Goal: Information Seeking & Learning: Learn about a topic

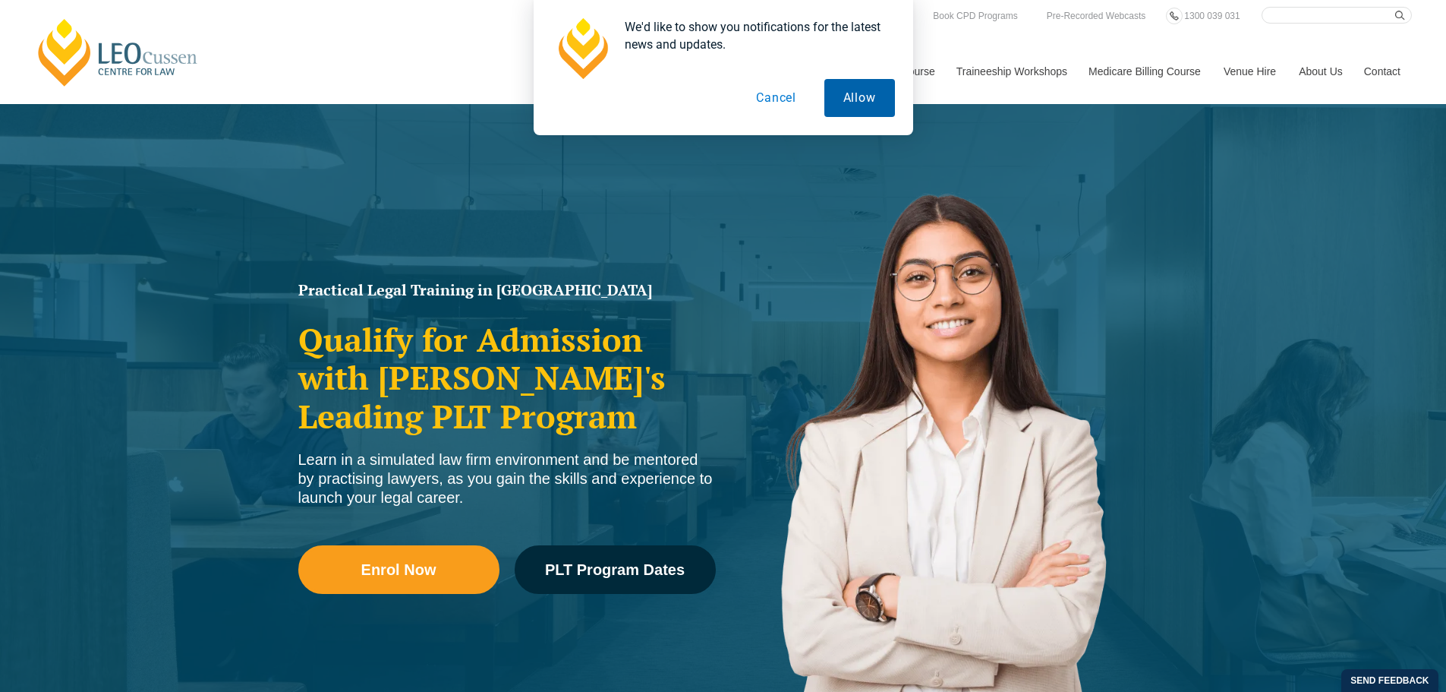
click at [849, 96] on button "Allow" at bounding box center [859, 98] width 71 height 38
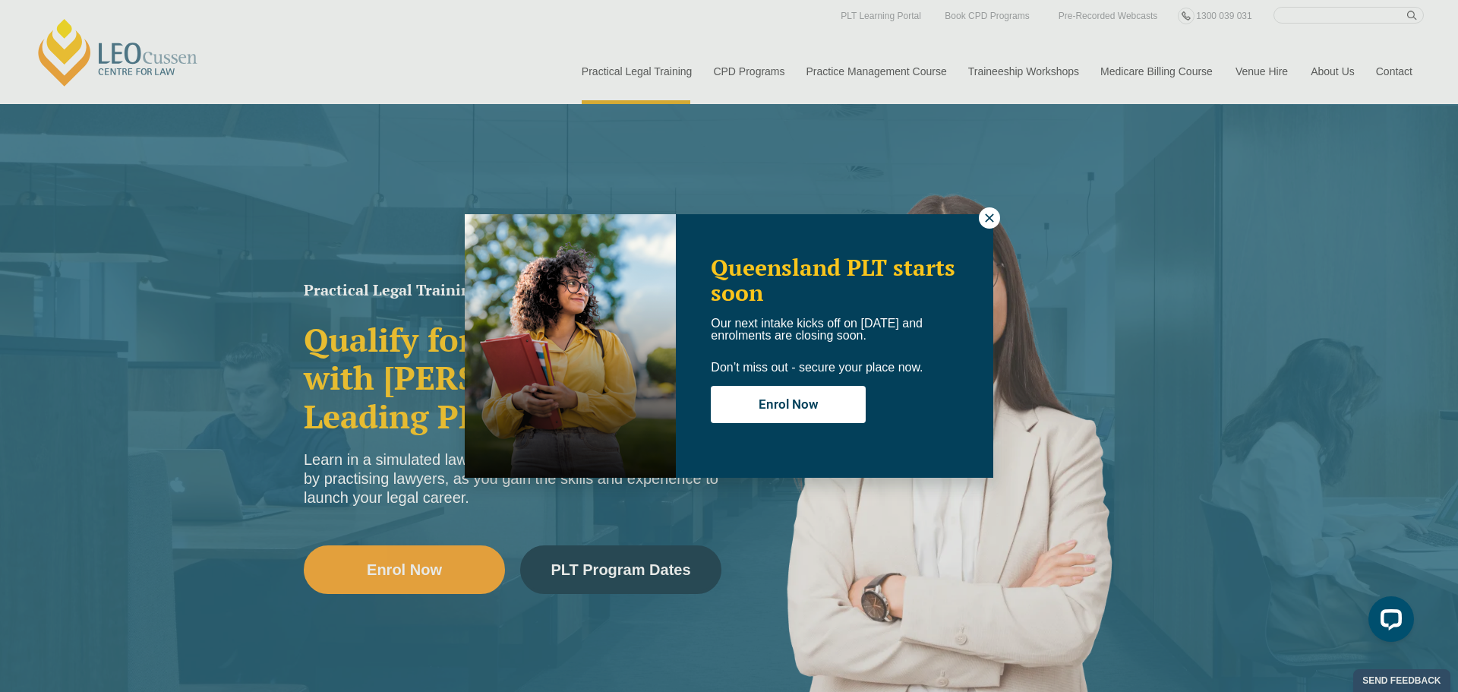
click at [434, 65] on div "Queensland PLT starts soon Our next intake kicks off on 22 September and enrolm…" at bounding box center [729, 346] width 1458 height 692
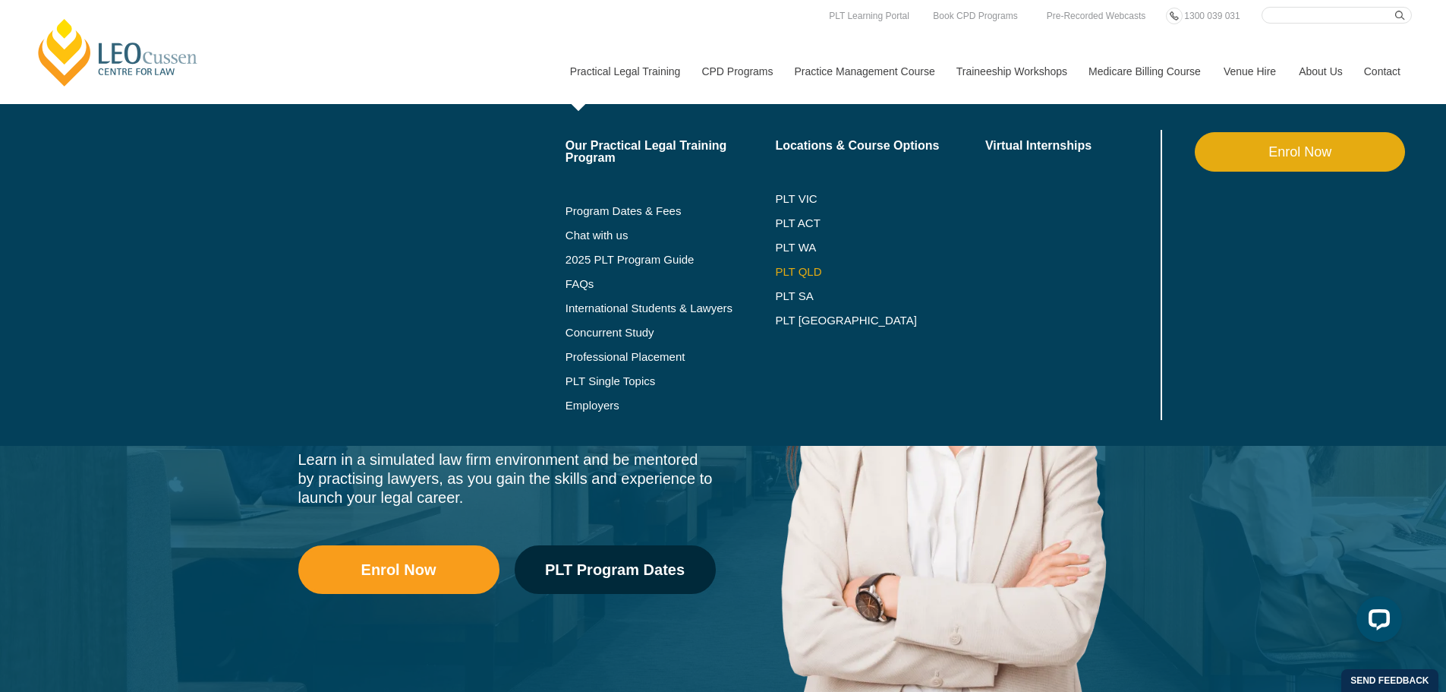
click at [807, 272] on link "PLT QLD" at bounding box center [880, 272] width 210 height 12
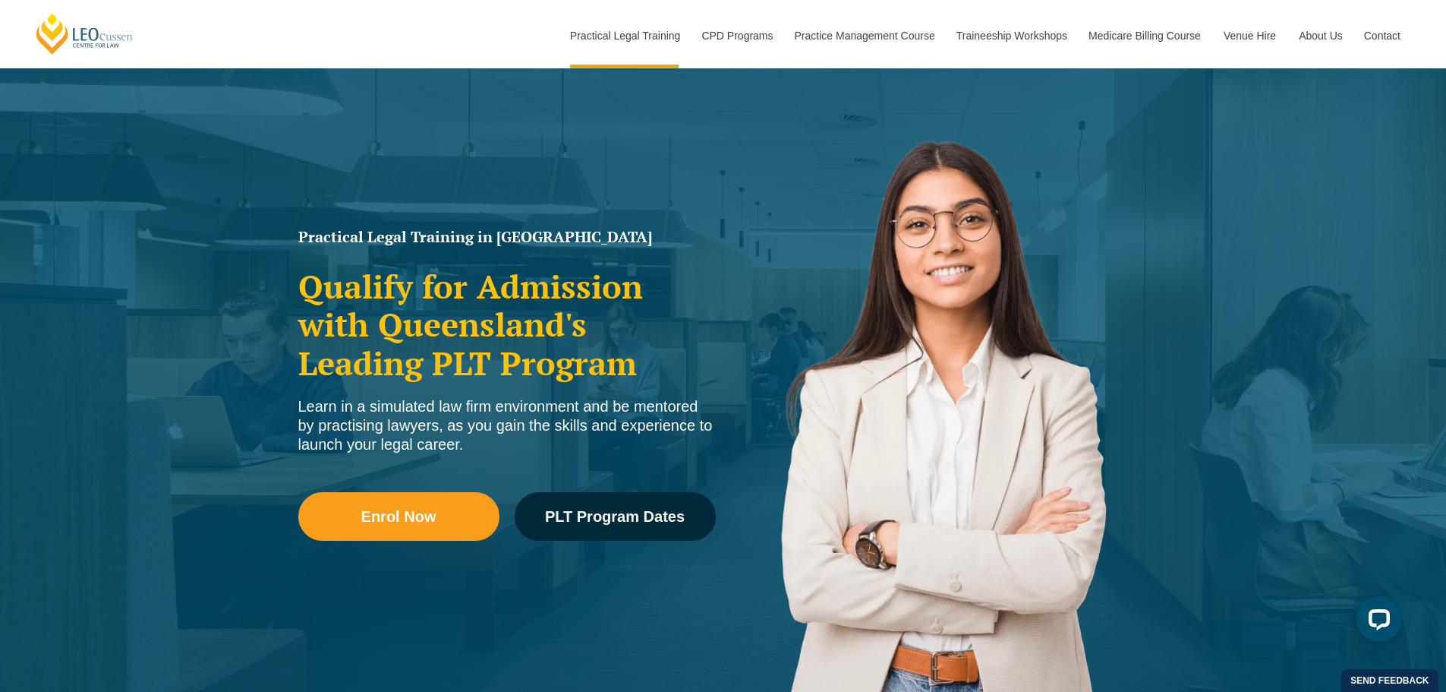
scroll to position [93, 0]
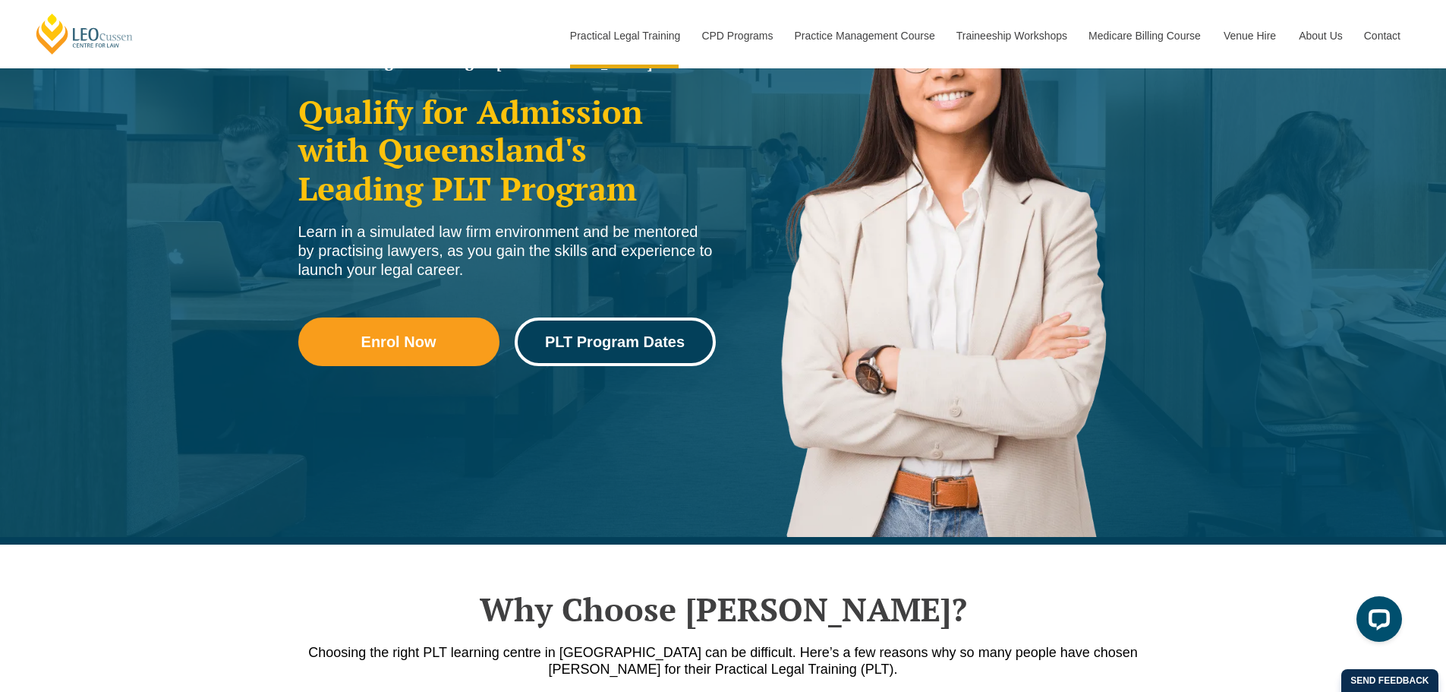
click at [632, 353] on link "PLT Program Dates" at bounding box center [615, 341] width 201 height 49
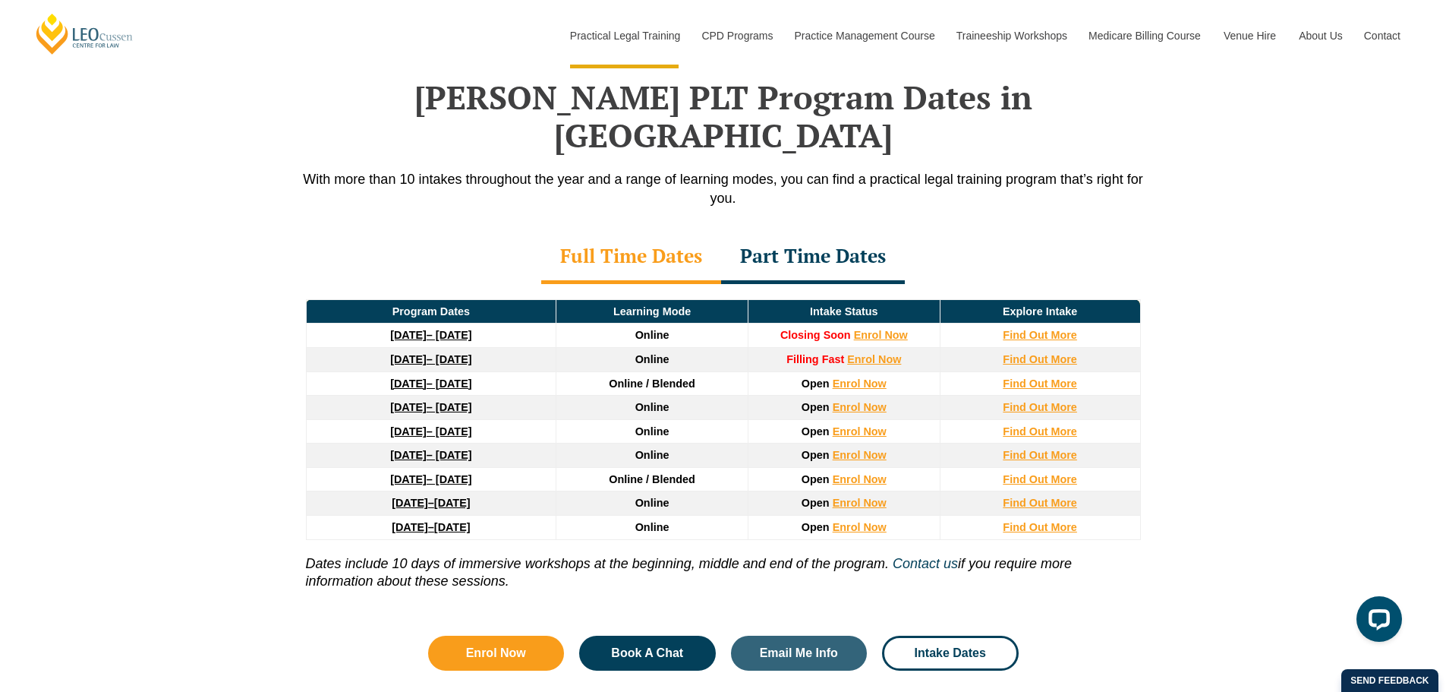
scroll to position [1981, 0]
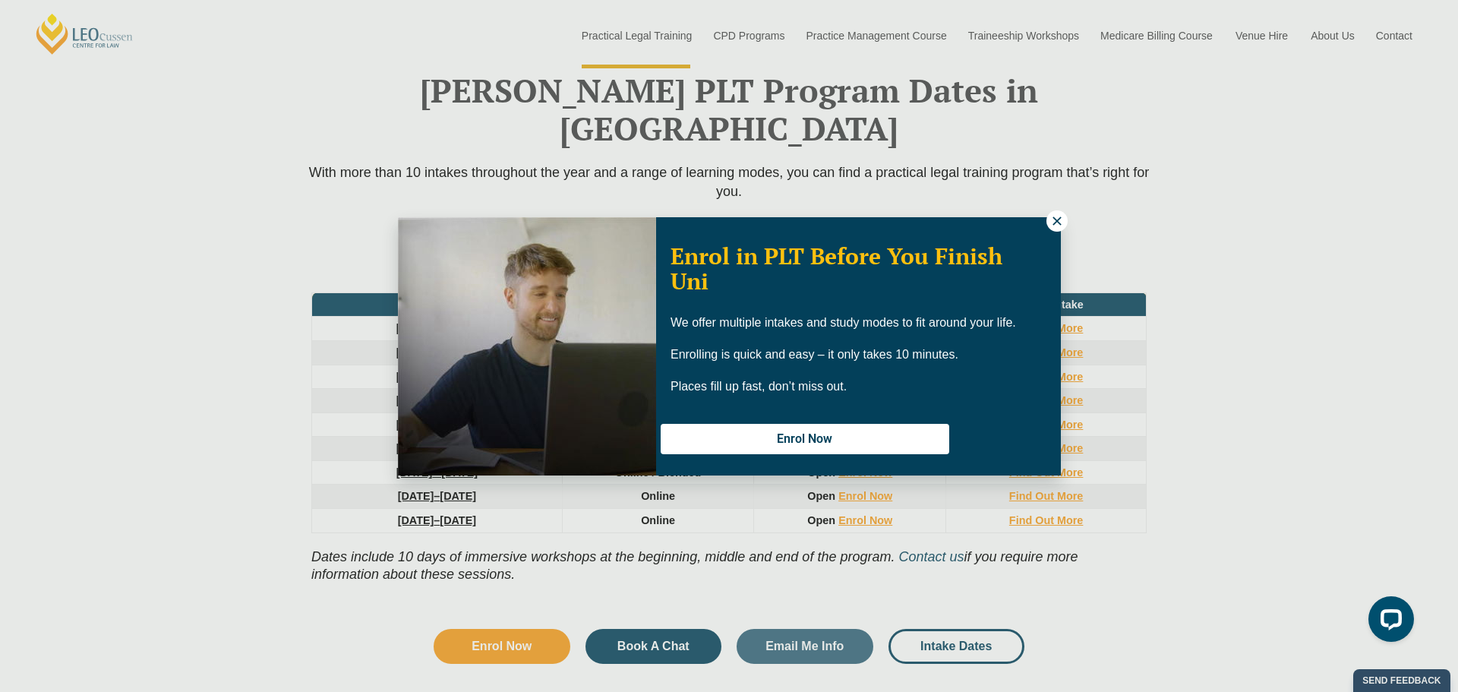
click at [1050, 222] on icon at bounding box center [1057, 221] width 14 height 14
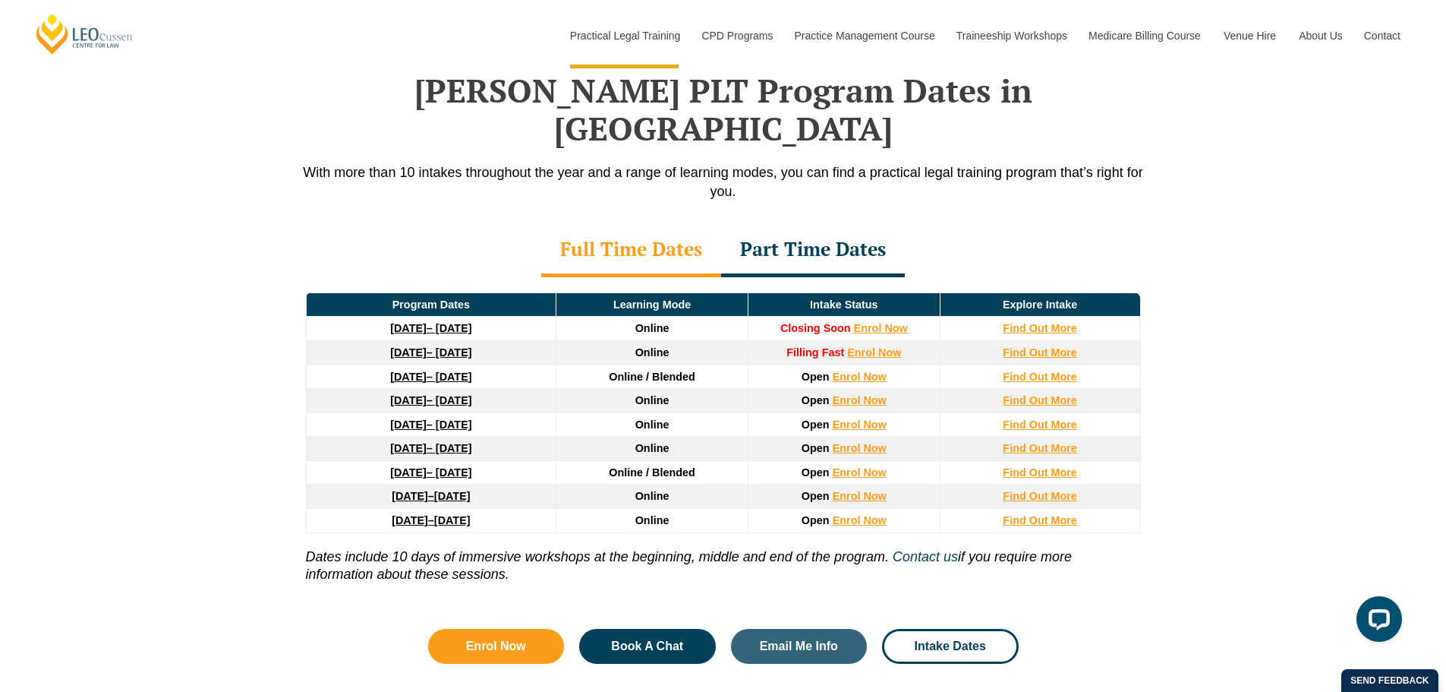
click at [444, 370] on link "27 January 2026 – 12 June 2026" at bounding box center [430, 376] width 81 height 12
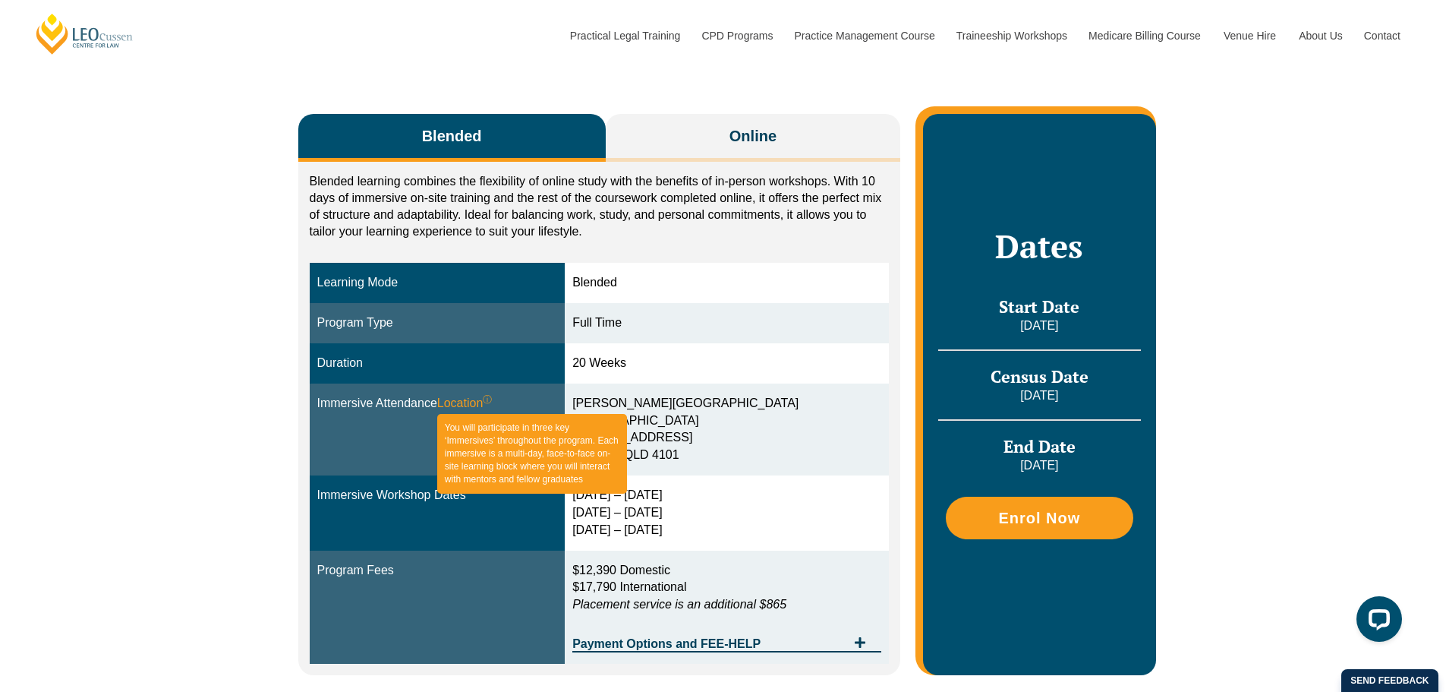
scroll to position [152, 0]
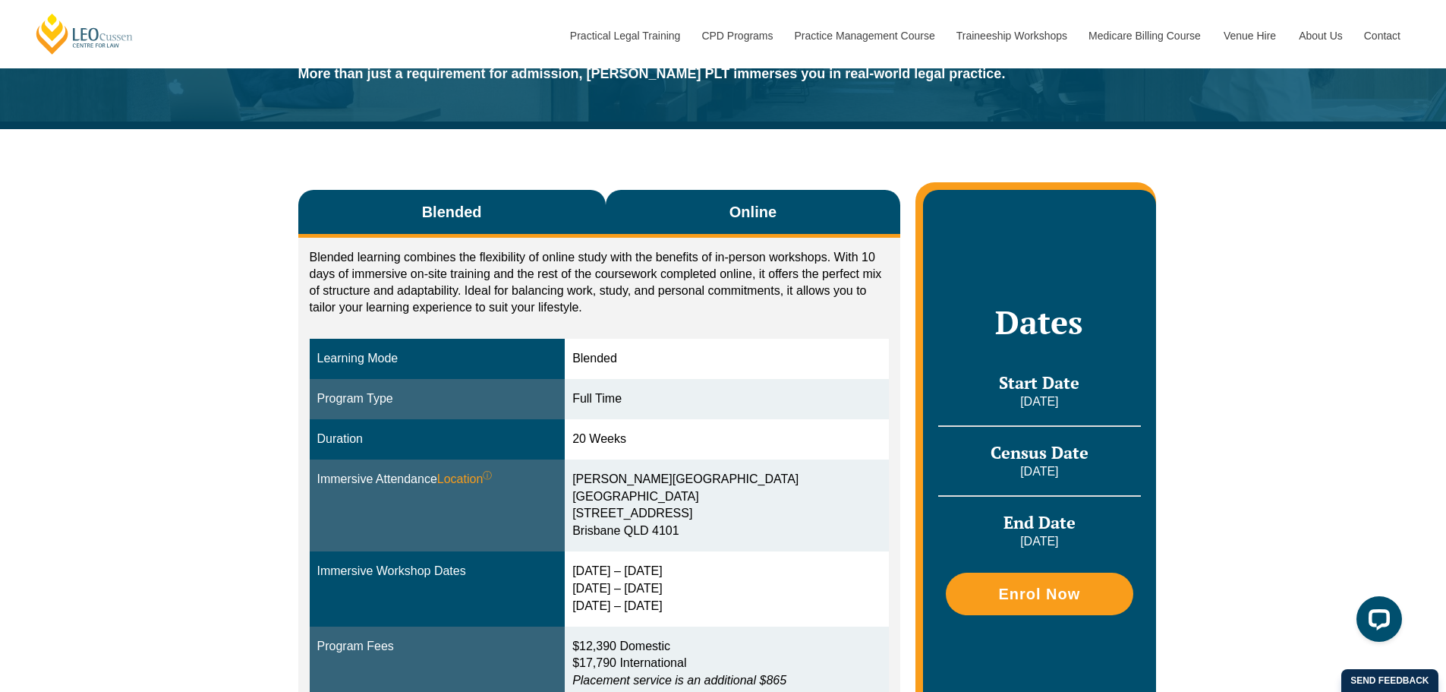
click at [720, 220] on button "Online" at bounding box center [753, 214] width 295 height 48
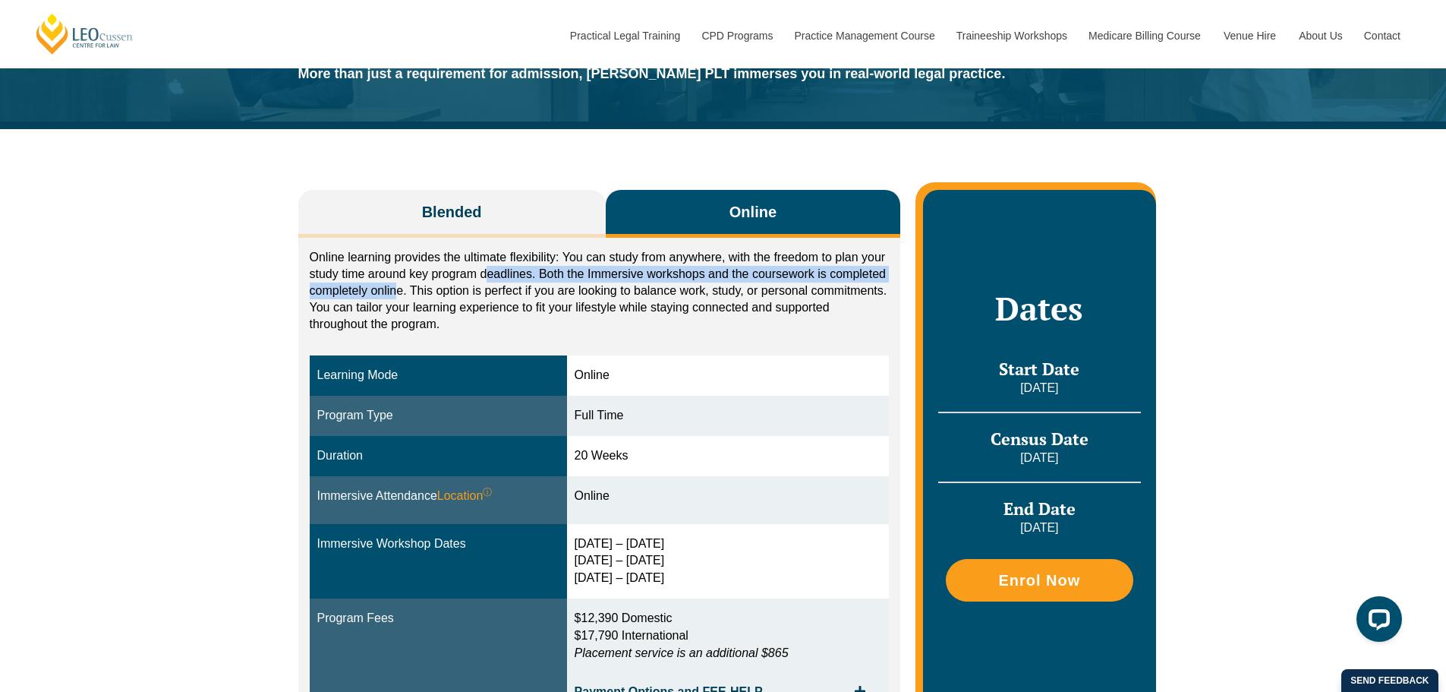
drag, startPoint x: 484, startPoint y: 277, endPoint x: 395, endPoint y: 289, distance: 89.6
click at [395, 289] on p "Online learning provides the ultimate flexibility: You can study from anywhere,…" at bounding box center [600, 291] width 580 height 84
click at [605, 310] on p "Online learning provides the ultimate flexibility: You can study from anywhere,…" at bounding box center [600, 291] width 580 height 84
click at [440, 280] on p "Online learning provides the ultimate flexibility: You can study from anywhere,…" at bounding box center [600, 291] width 580 height 84
drag, startPoint x: 517, startPoint y: 301, endPoint x: 716, endPoint y: 302, distance: 198.9
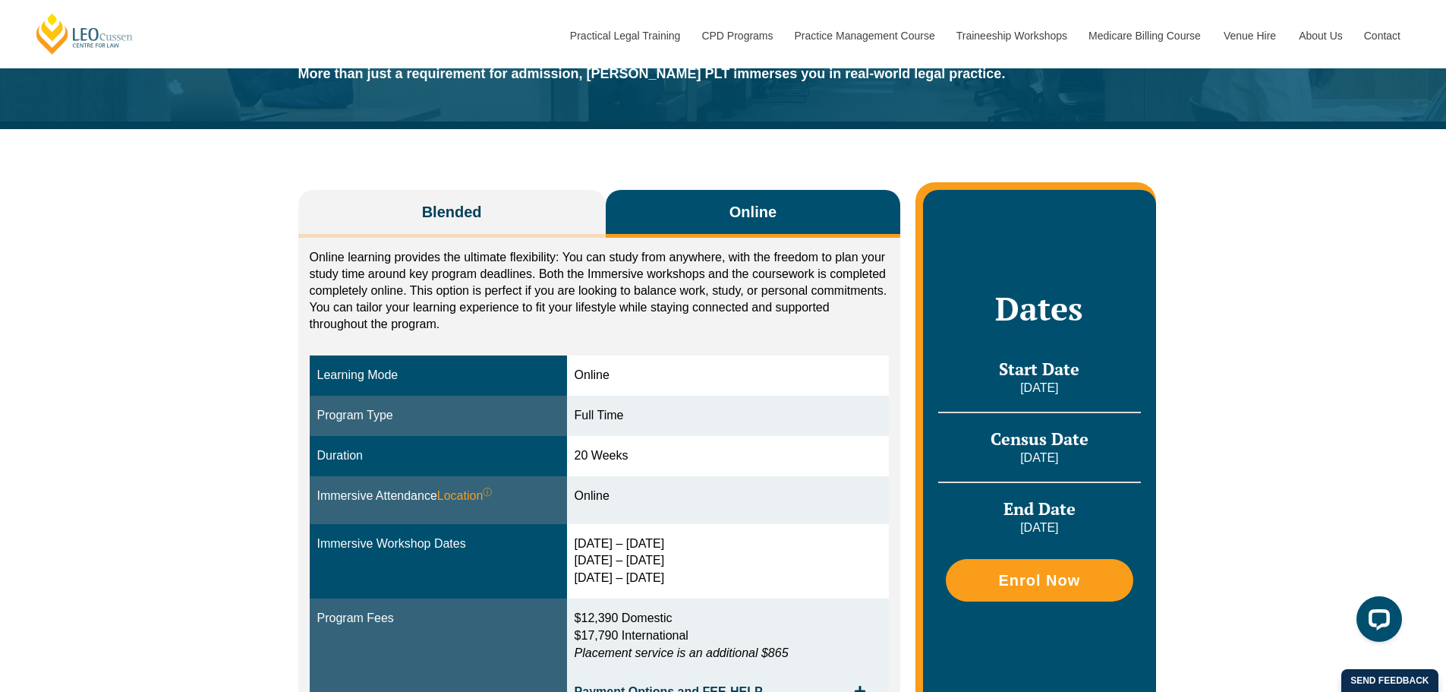
click at [518, 301] on p "Online learning provides the ultimate flexibility: You can study from anywhere,…" at bounding box center [600, 291] width 580 height 84
click at [730, 303] on p "Online learning provides the ultimate flexibility: You can study from anywhere,…" at bounding box center [600, 291] width 580 height 84
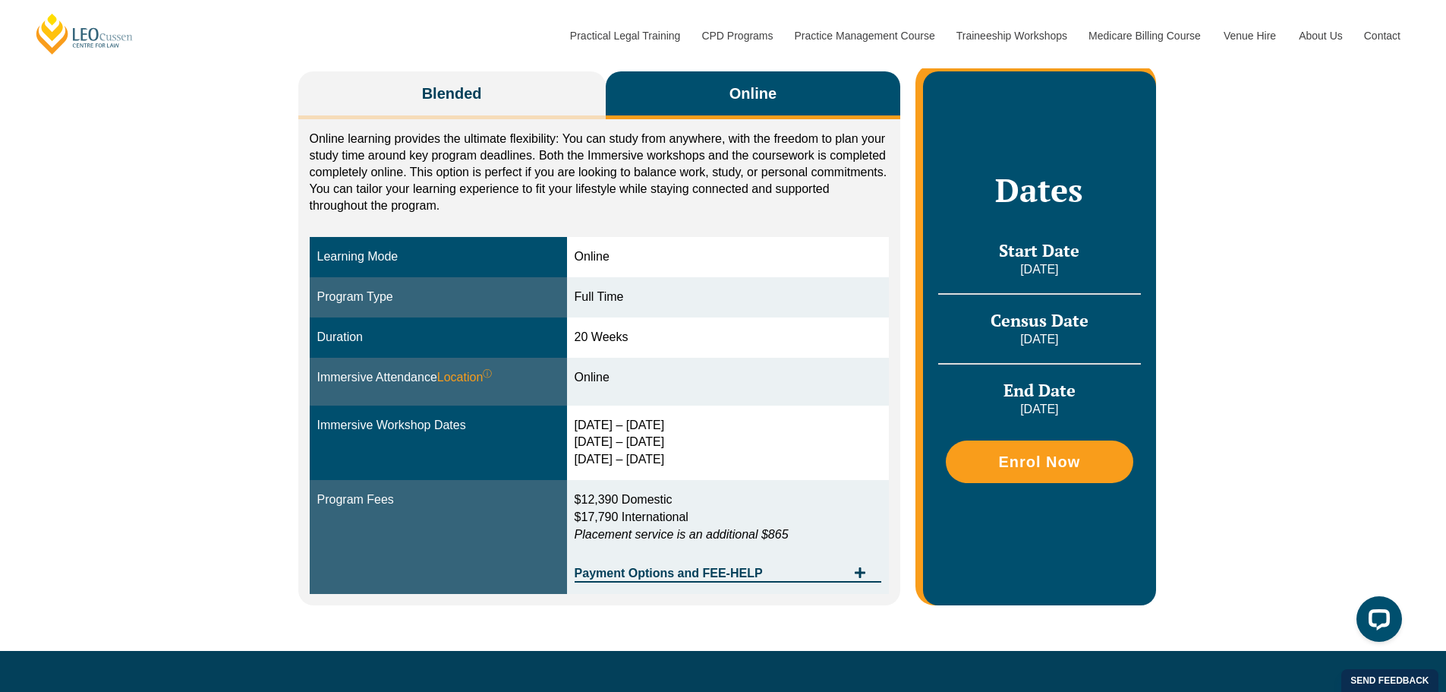
scroll to position [76, 0]
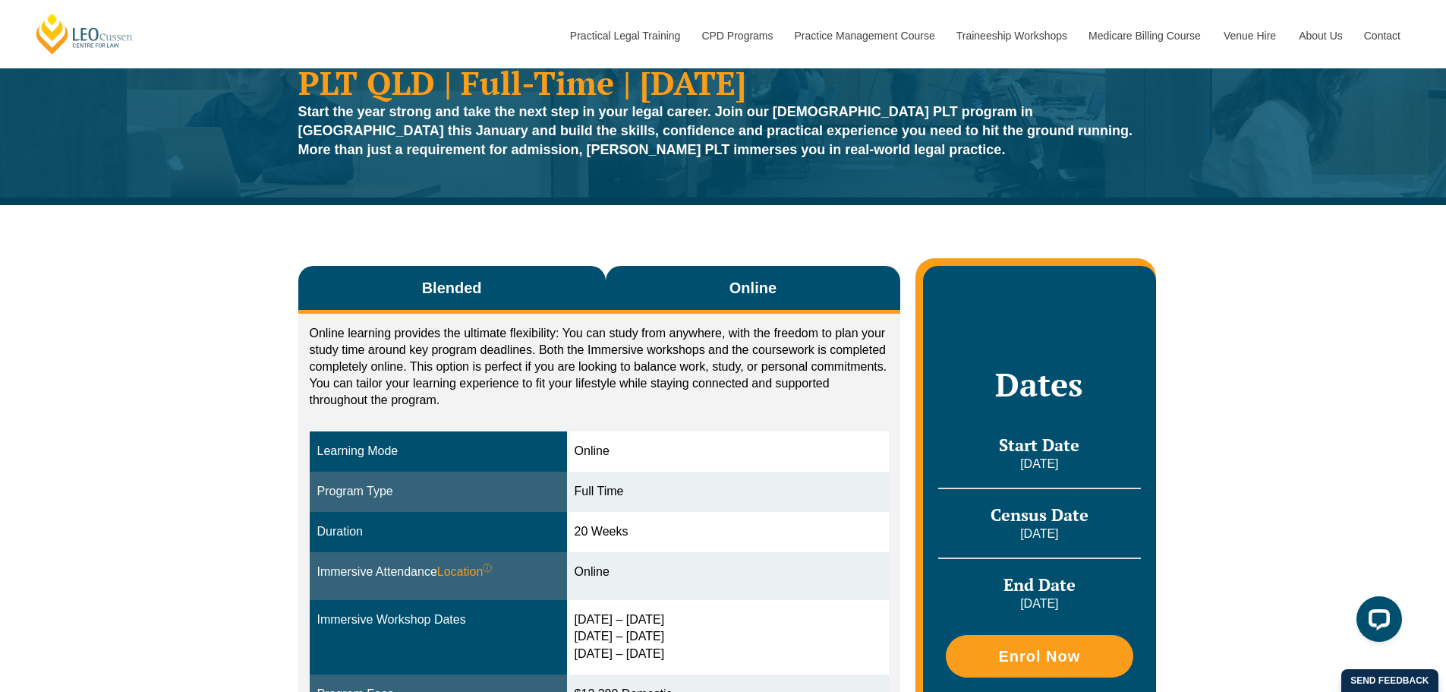
click at [440, 287] on span "Blended" at bounding box center [452, 287] width 60 height 21
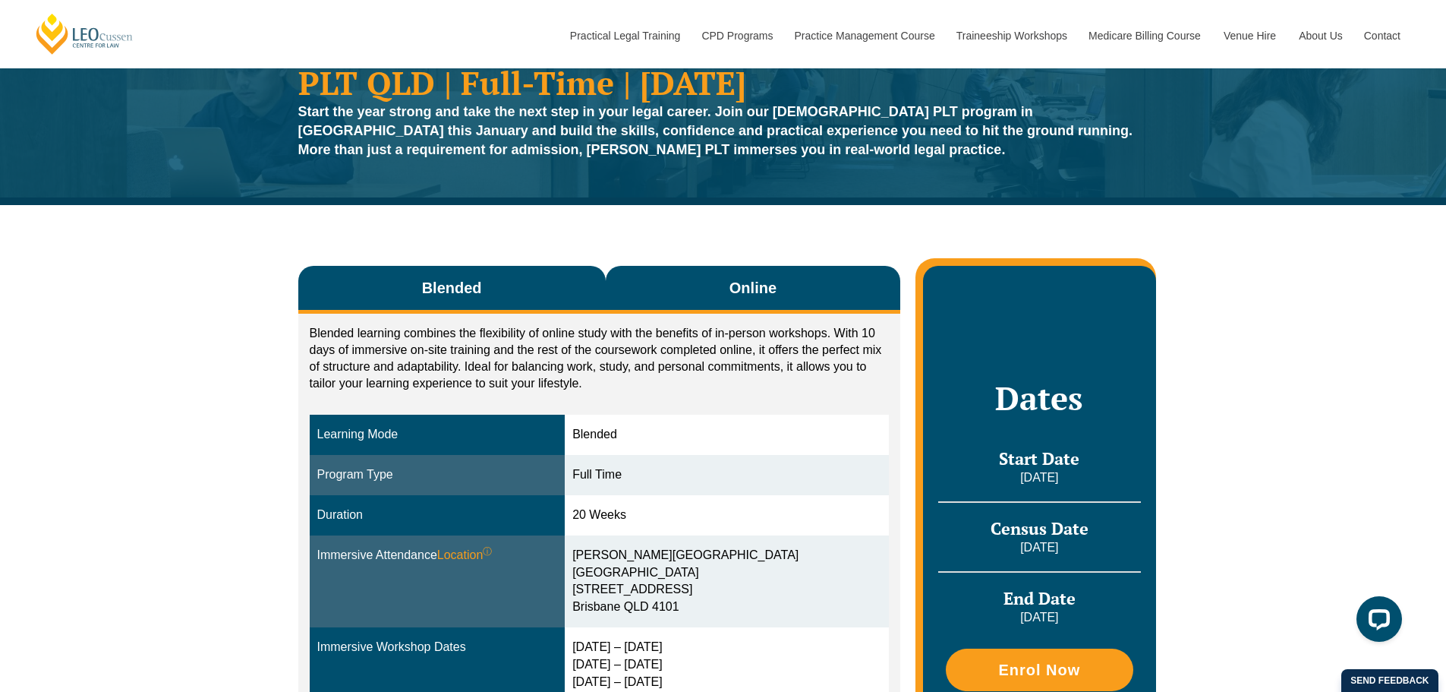
click at [694, 286] on button "Online" at bounding box center [753, 290] width 295 height 48
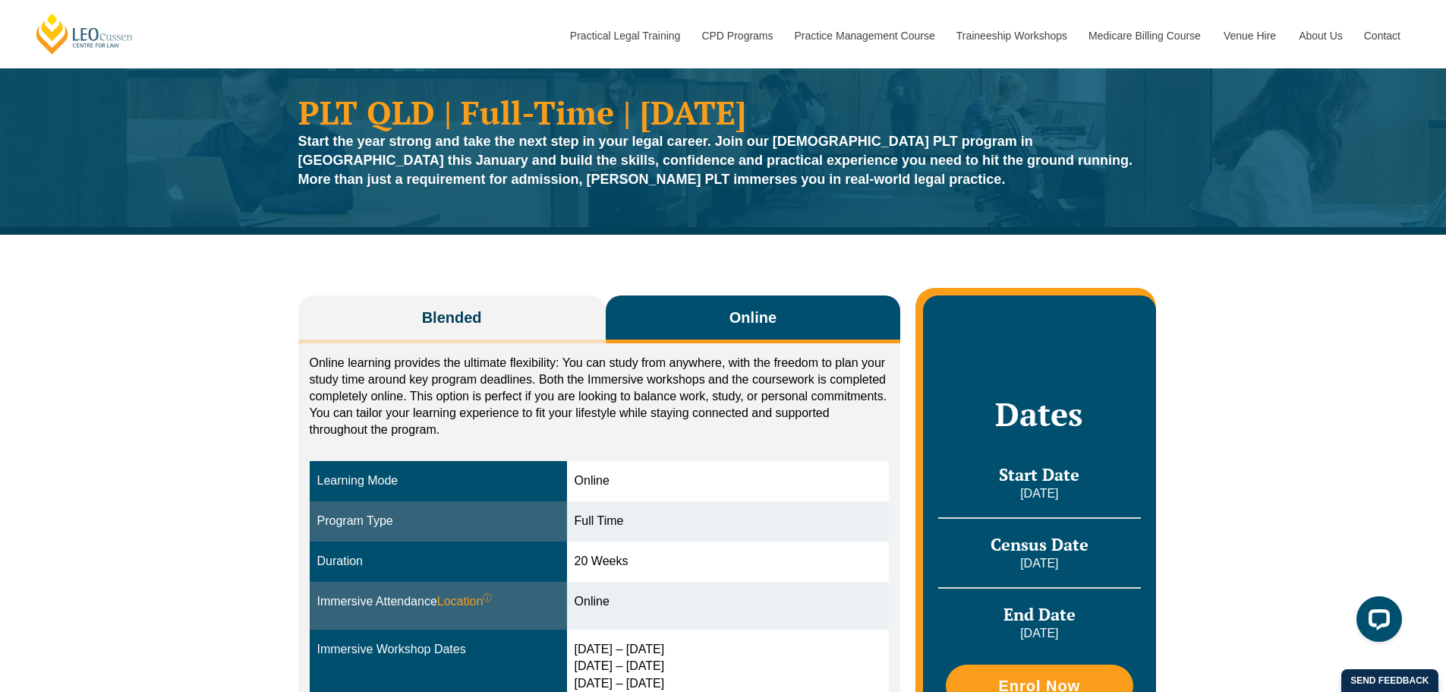
scroll to position [0, 0]
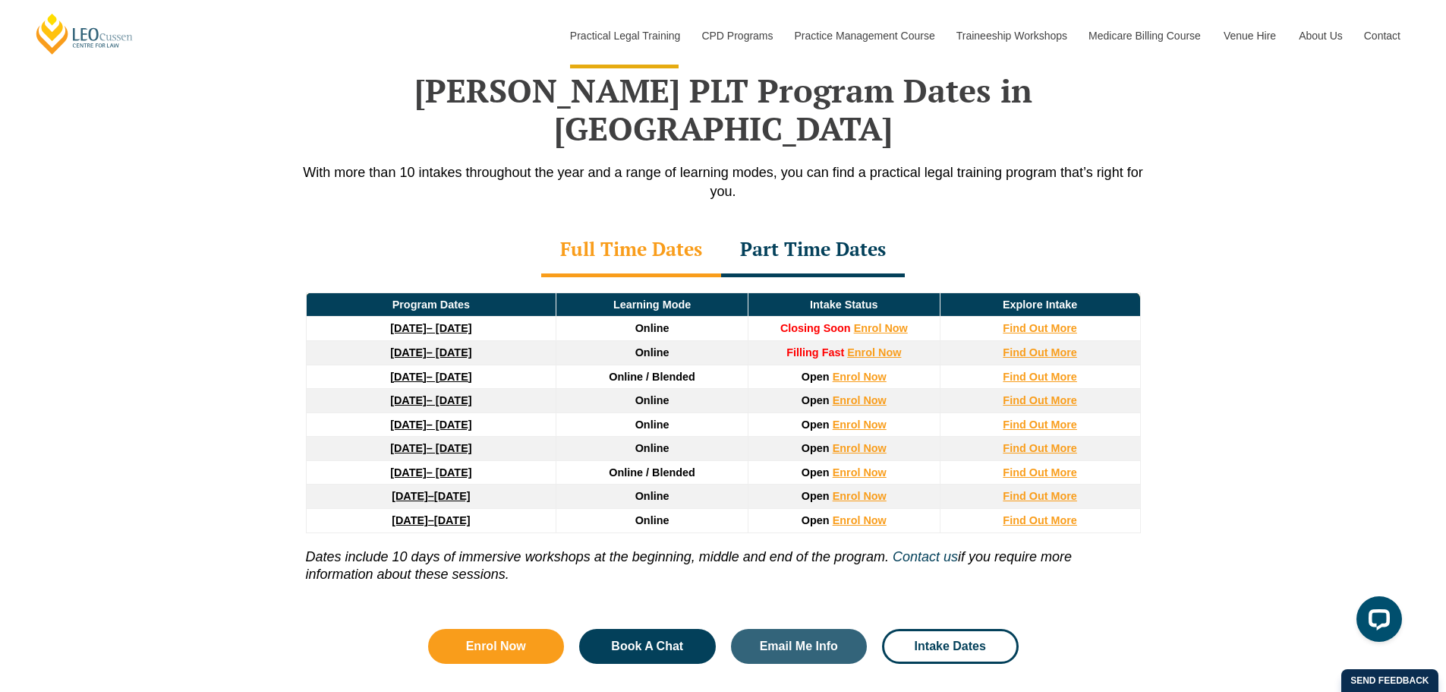
click at [471, 322] on link "[DATE] – [DATE]" at bounding box center [430, 328] width 81 height 12
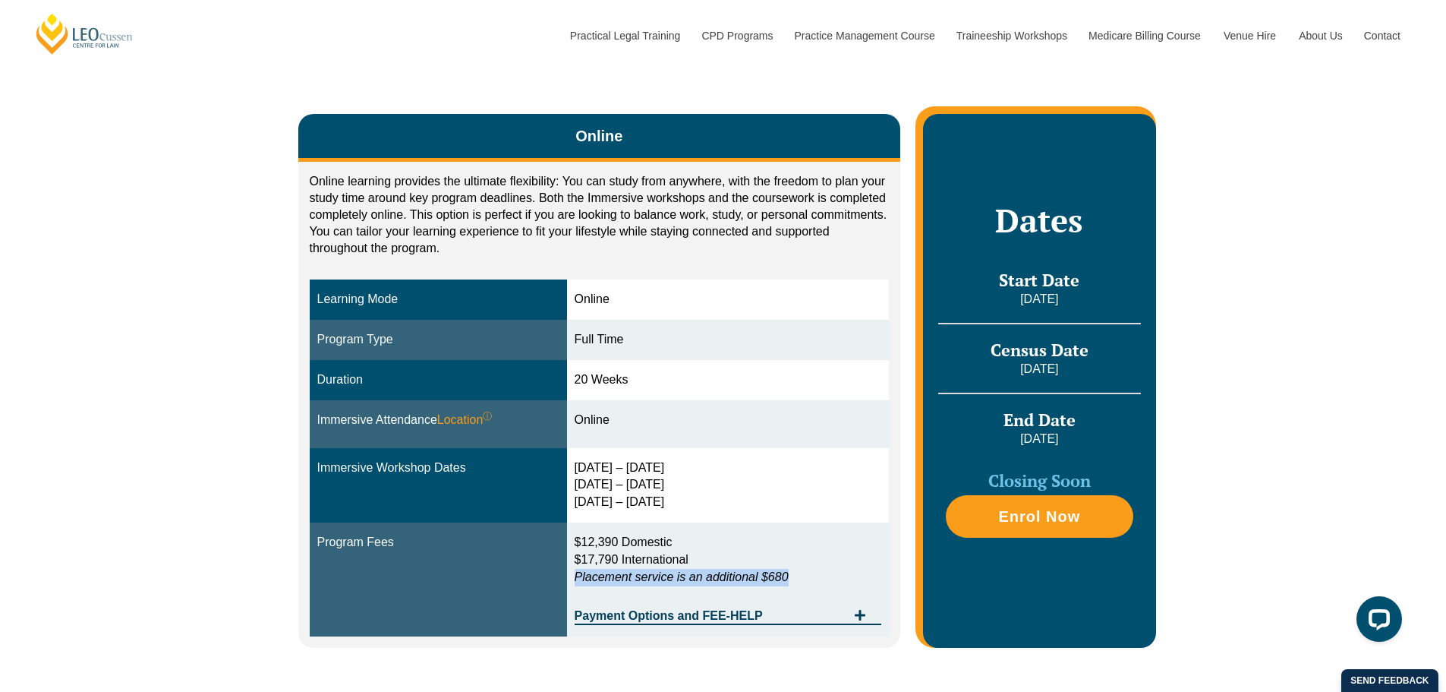
drag, startPoint x: 804, startPoint y: 575, endPoint x: 575, endPoint y: 582, distance: 229.4
click at [575, 582] on td "$12,390 Domestic $17,790 International Placement service is an additional $680 …" at bounding box center [728, 579] width 323 height 114
click at [514, 593] on td "Program Fees" at bounding box center [438, 579] width 257 height 114
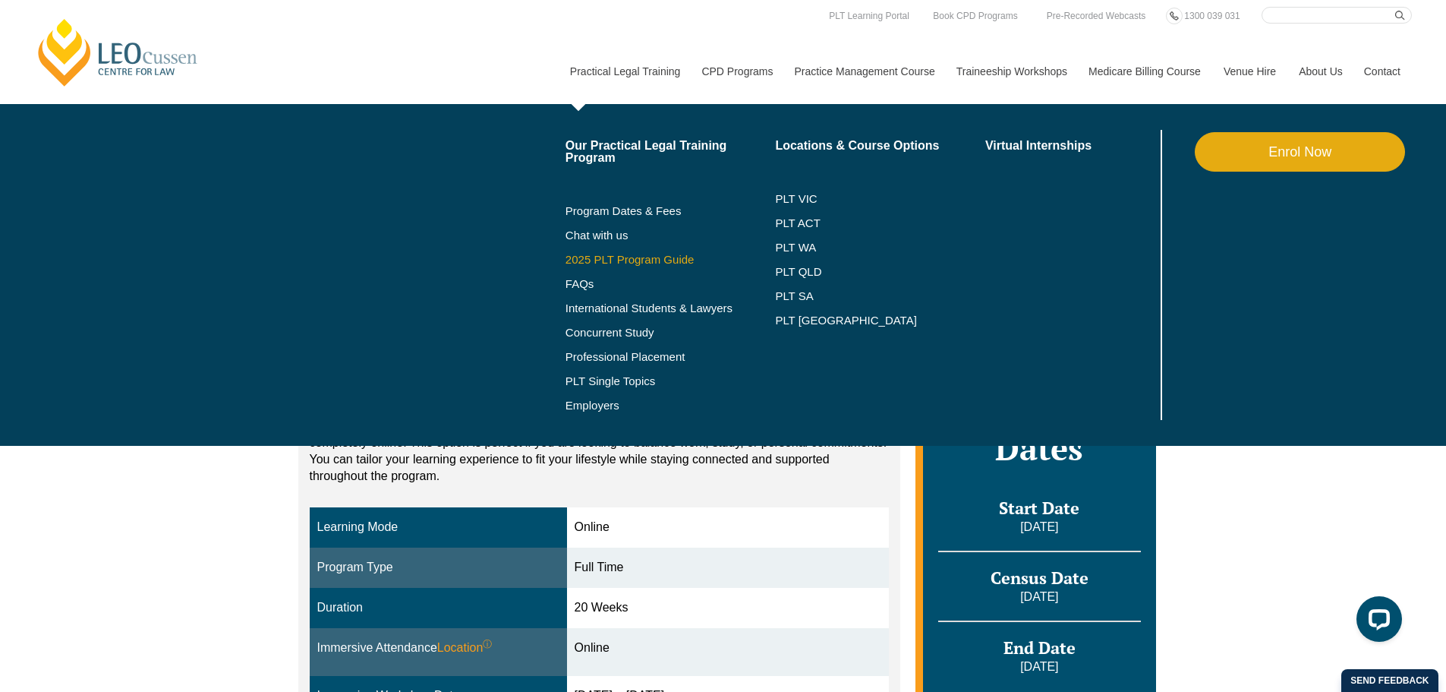
click at [666, 259] on link "2025 PLT Program Guide" at bounding box center [652, 260] width 172 height 12
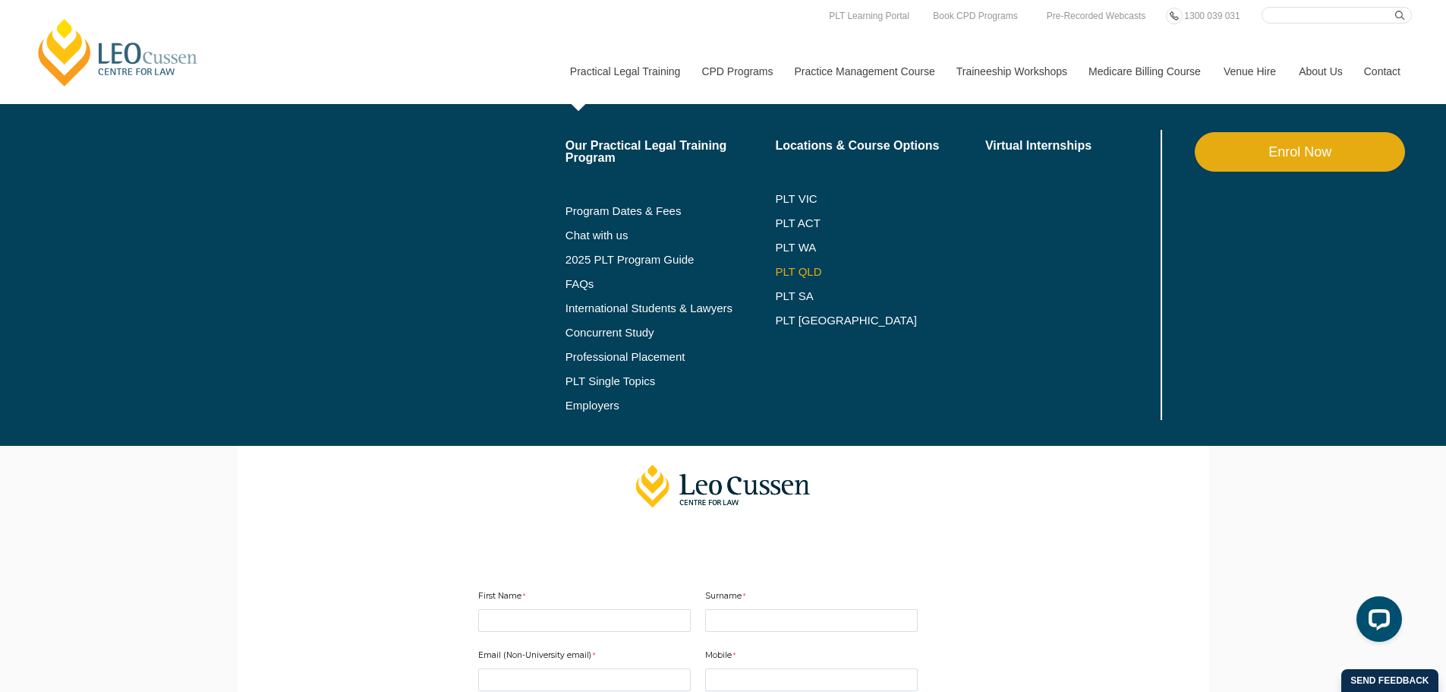
click at [806, 271] on link "PLT QLD" at bounding box center [880, 272] width 210 height 12
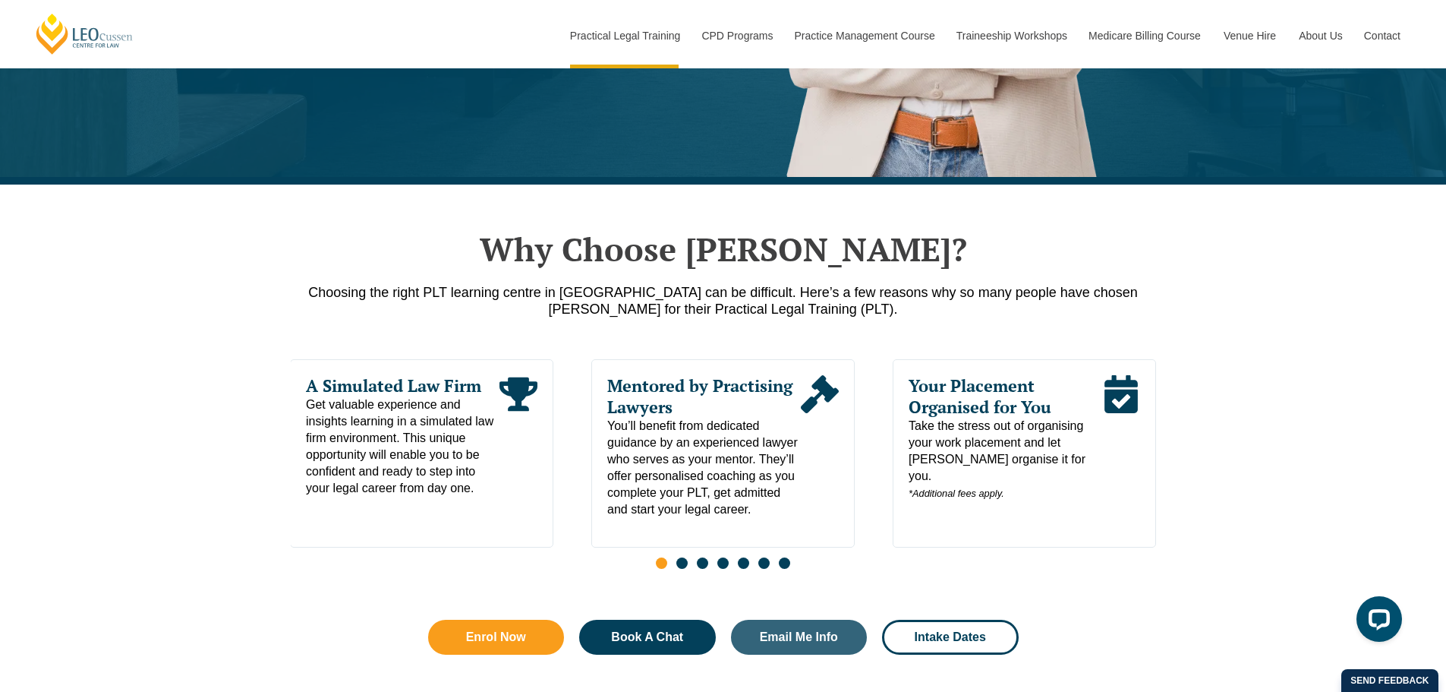
scroll to position [683, 0]
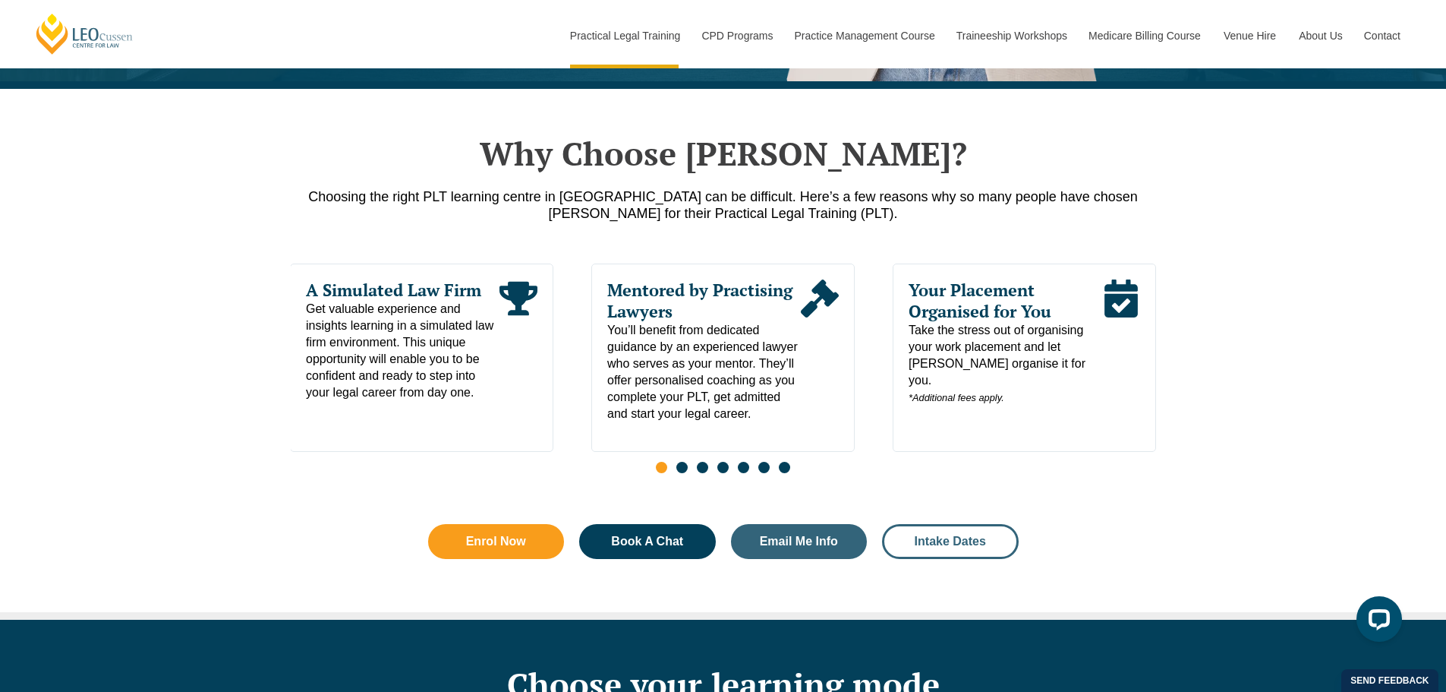
click at [939, 538] on link "Intake Dates" at bounding box center [950, 541] width 137 height 35
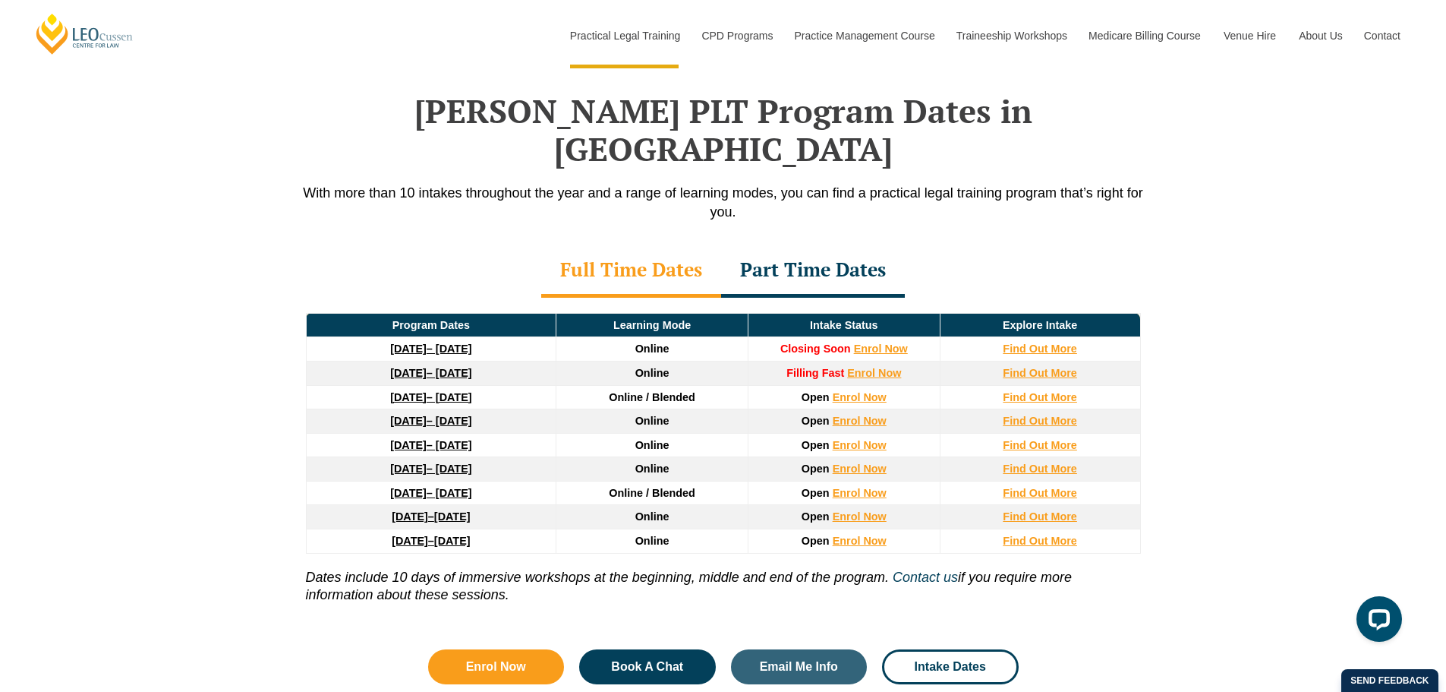
scroll to position [1981, 0]
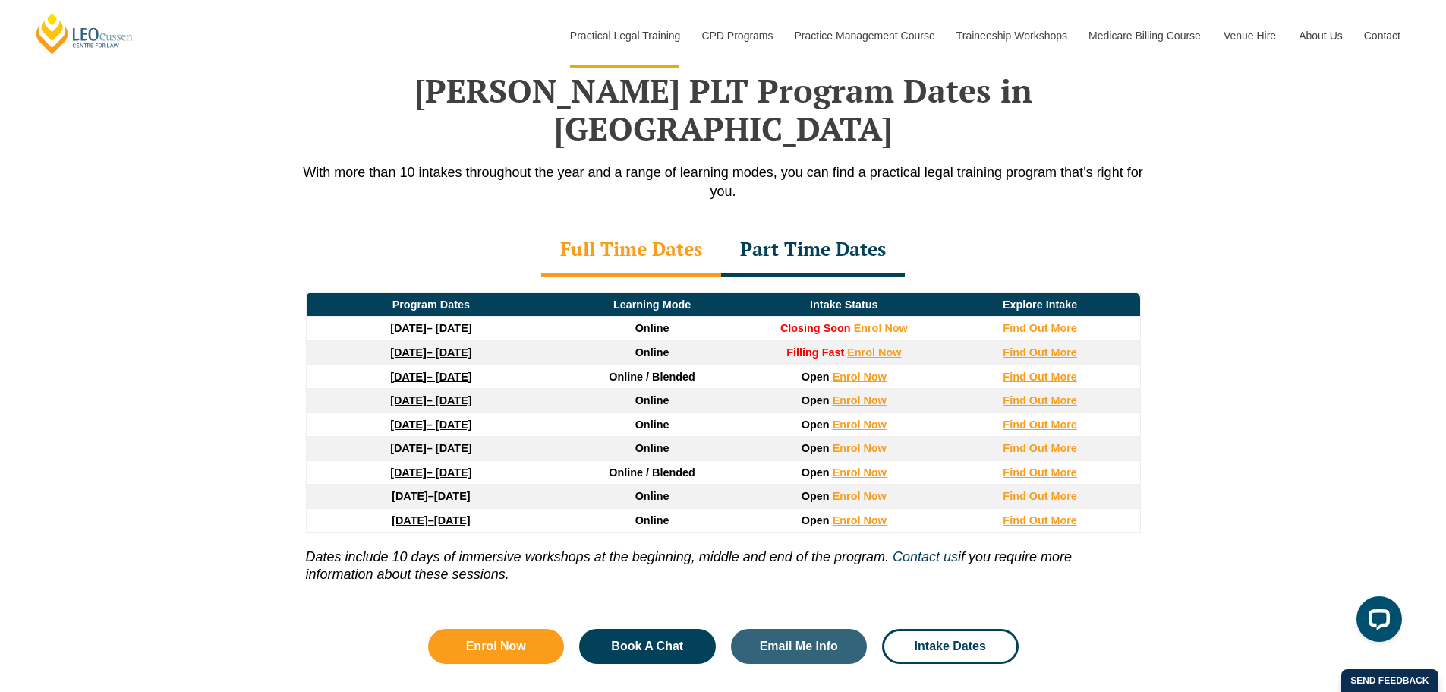
click at [444, 346] on link "8 December 2025 – 8 May 2026" at bounding box center [430, 352] width 81 height 12
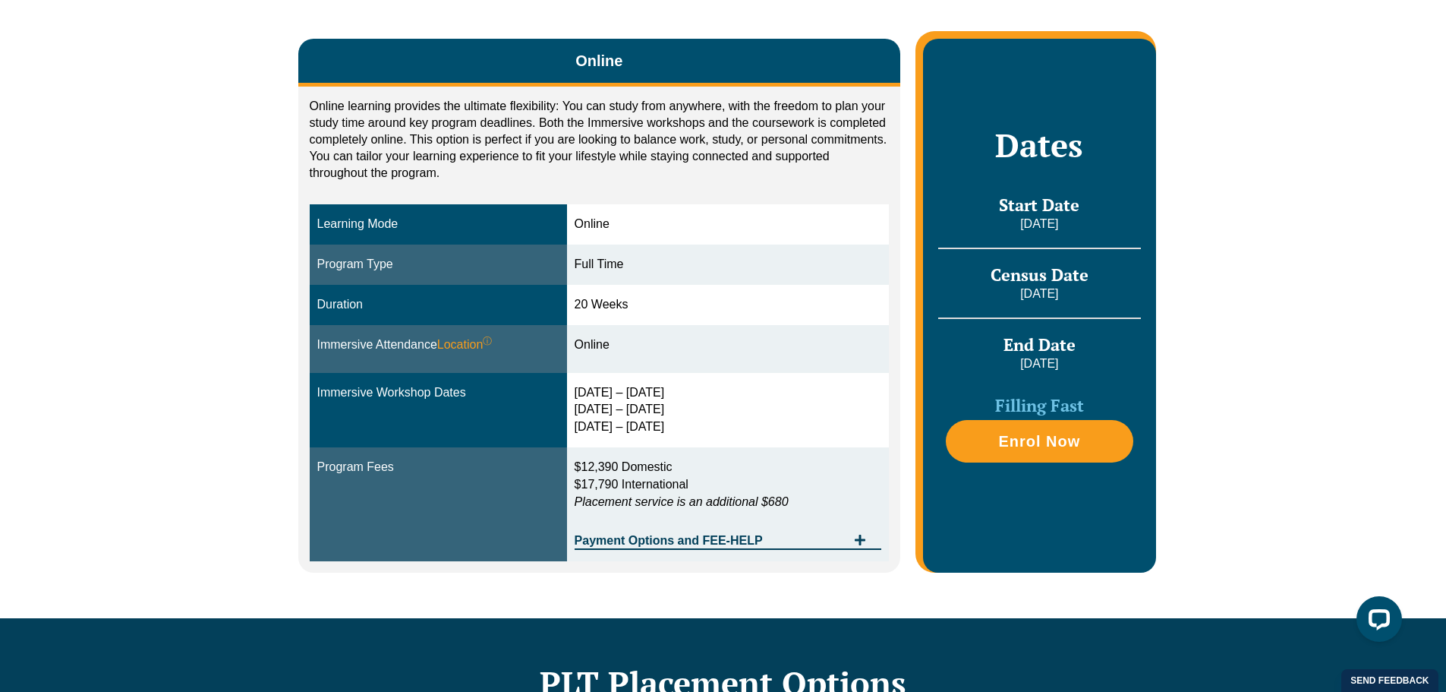
scroll to position [304, 0]
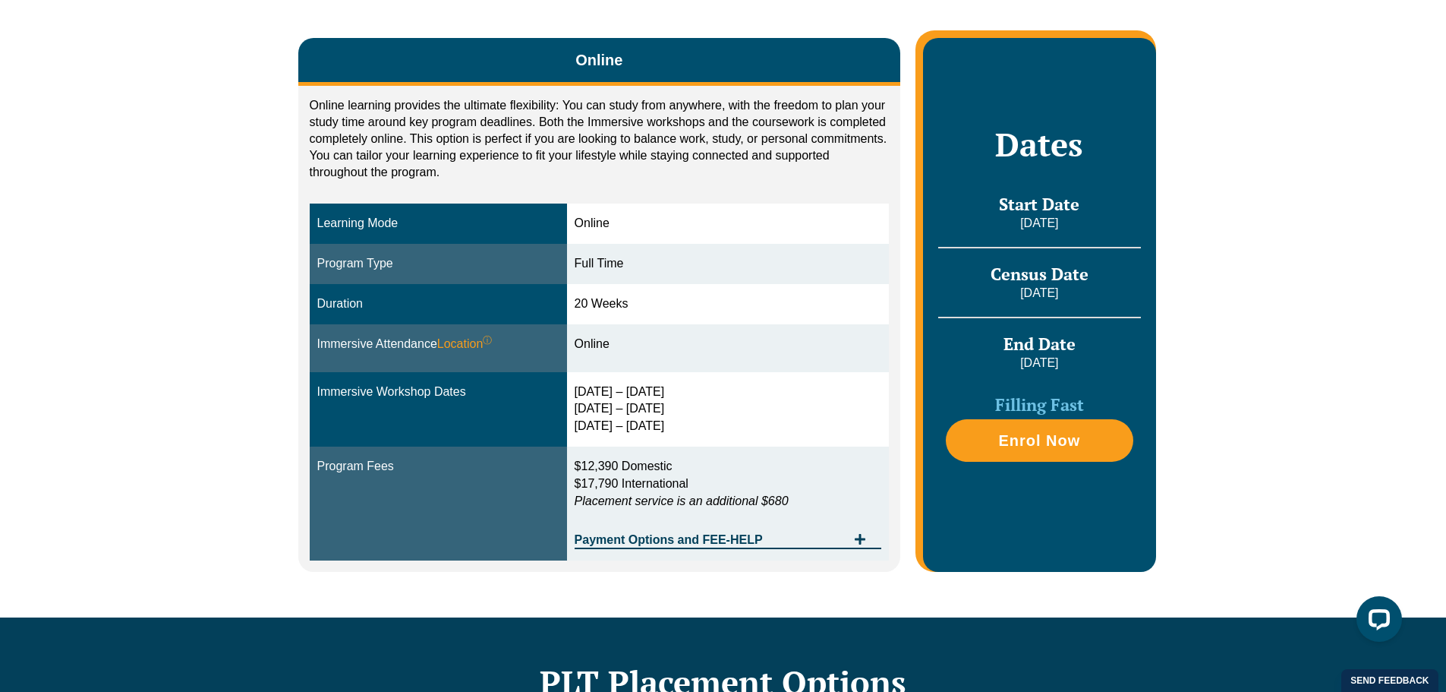
drag, startPoint x: 684, startPoint y: 386, endPoint x: 572, endPoint y: 389, distance: 112.4
click at [572, 389] on td "[DATE] – [DATE] [DATE] – [DATE] [DATE] – [DATE]" at bounding box center [728, 409] width 323 height 75
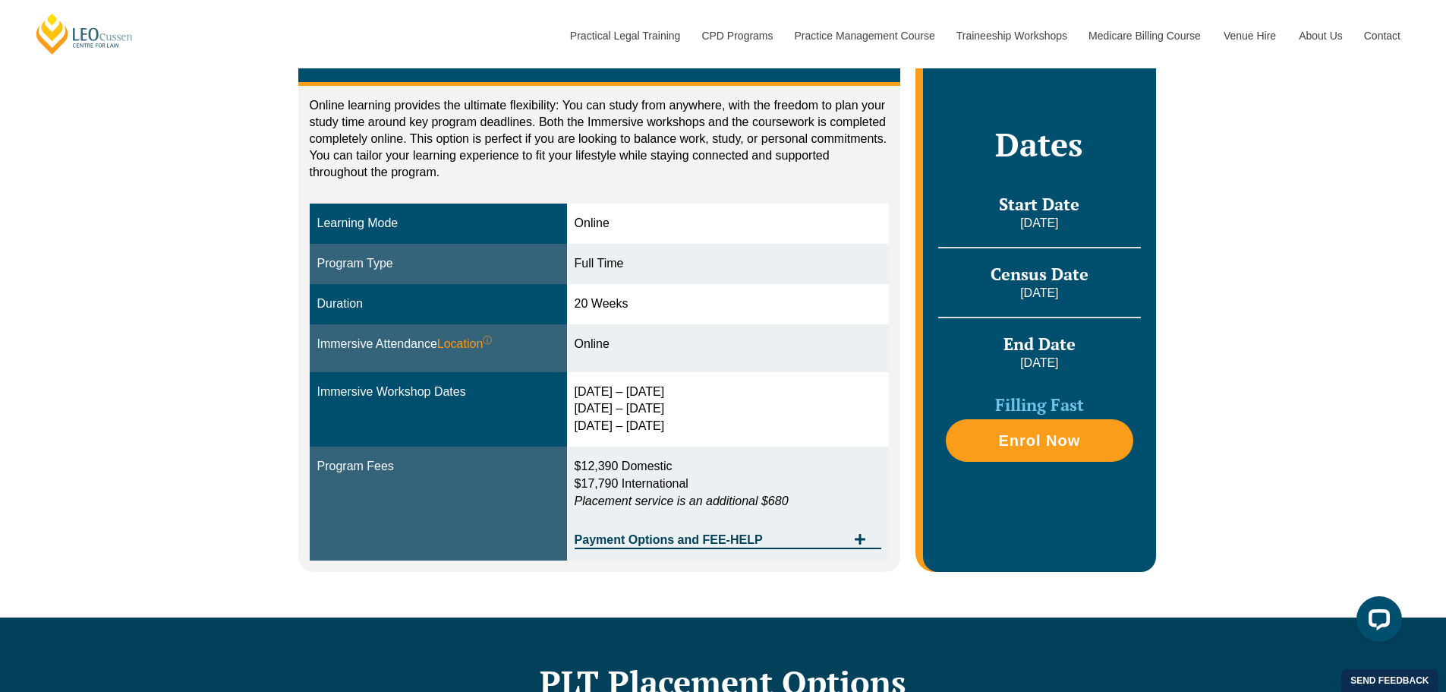
drag, startPoint x: 579, startPoint y: 408, endPoint x: 712, endPoint y: 410, distance: 132.9
click at [712, 410] on div "[DATE] – [DATE] [DATE] – [DATE] [DATE] – [DATE]" at bounding box center [728, 409] width 307 height 52
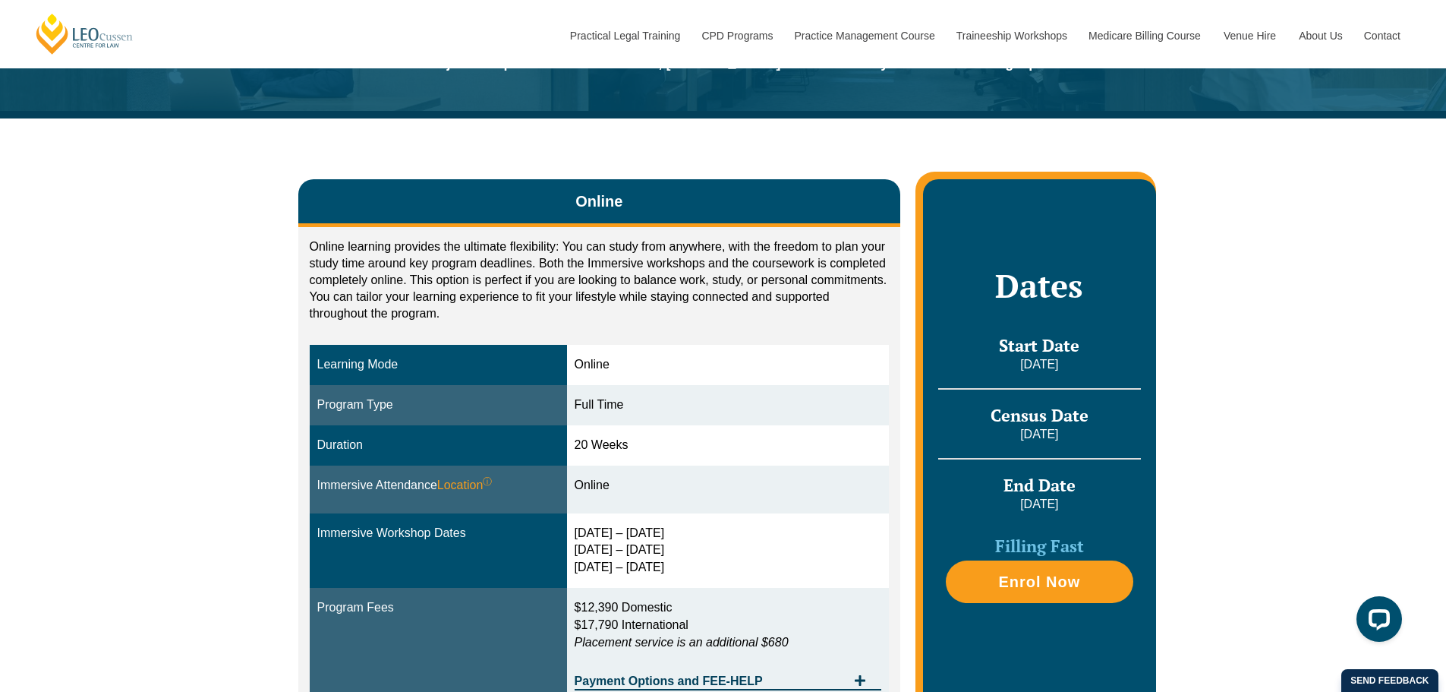
scroll to position [152, 0]
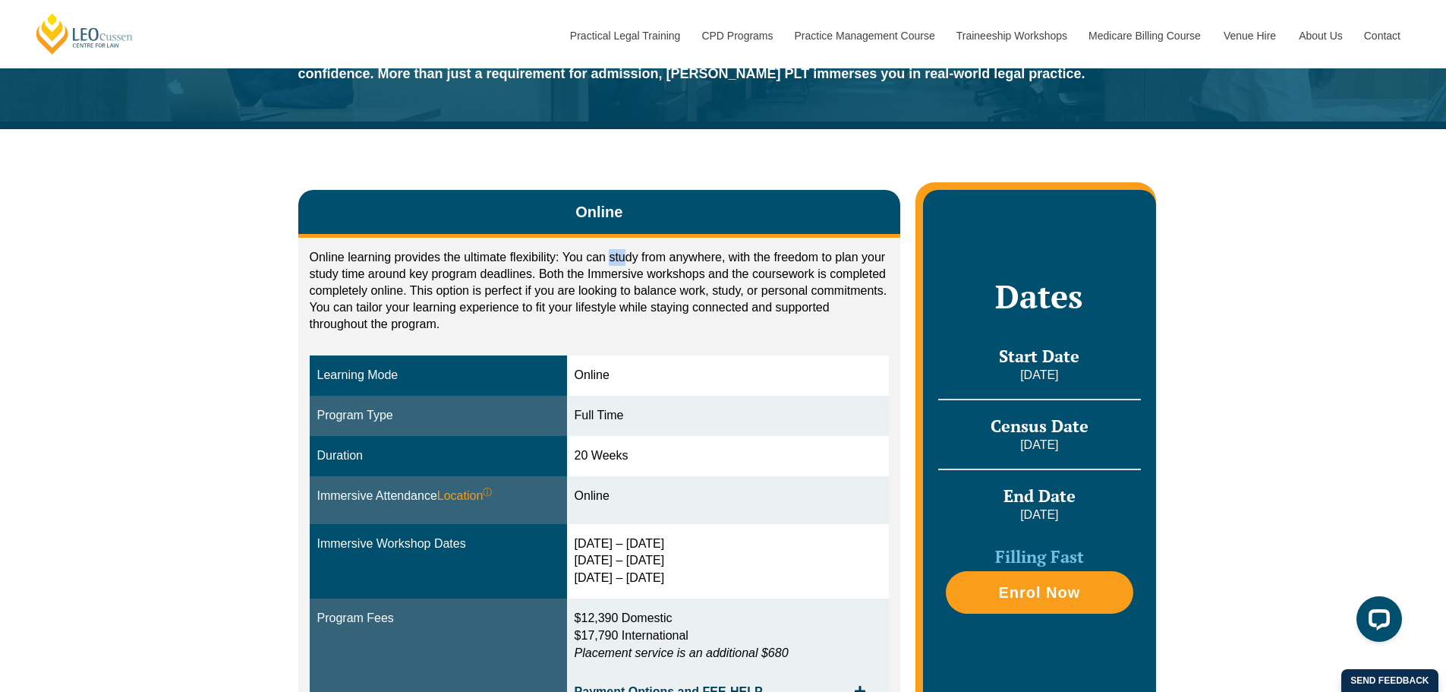
drag, startPoint x: 608, startPoint y: 260, endPoint x: 626, endPoint y: 260, distance: 17.5
click at [626, 260] on p "Online learning provides the ultimate flexibility: You can study from anywhere,…" at bounding box center [600, 291] width 580 height 84
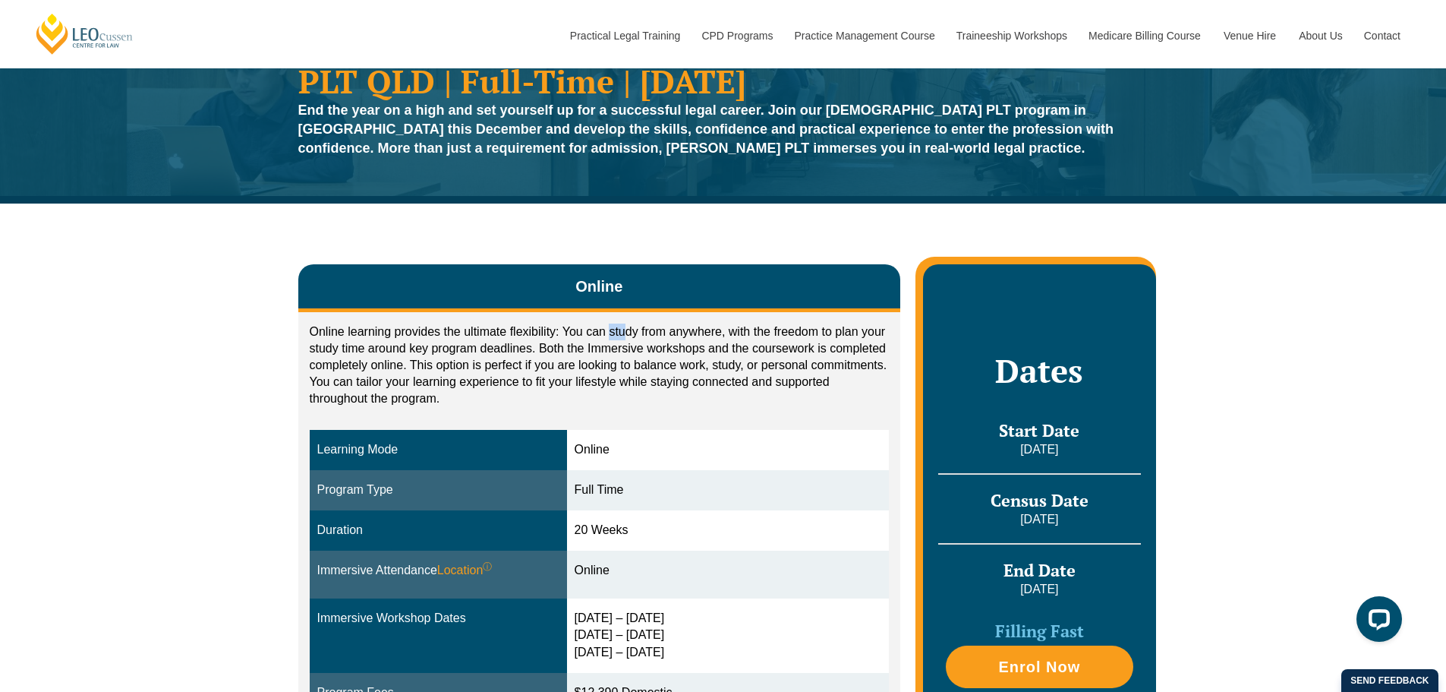
scroll to position [76, 0]
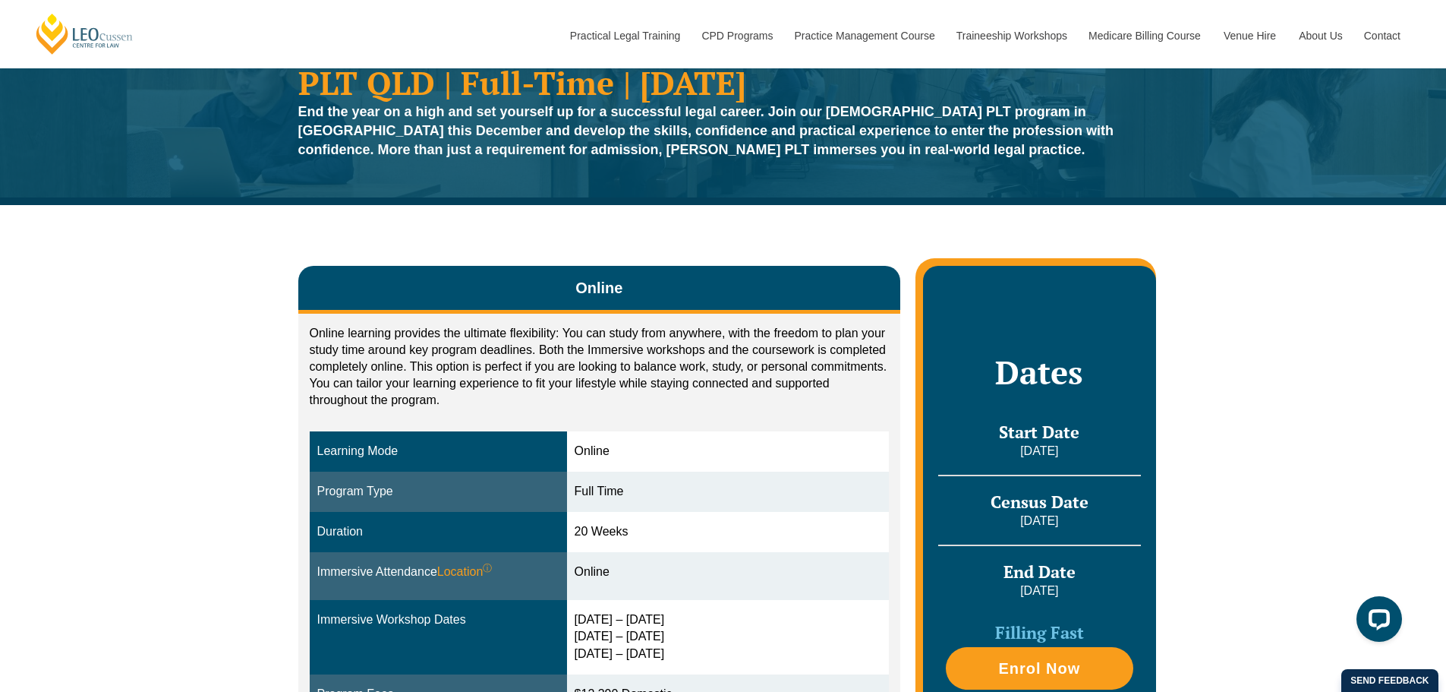
drag, startPoint x: 631, startPoint y: 332, endPoint x: 710, endPoint y: 334, distance: 79.0
click at [632, 332] on p "Online learning provides the ultimate flexibility: You can study from anywhere,…" at bounding box center [600, 367] width 580 height 84
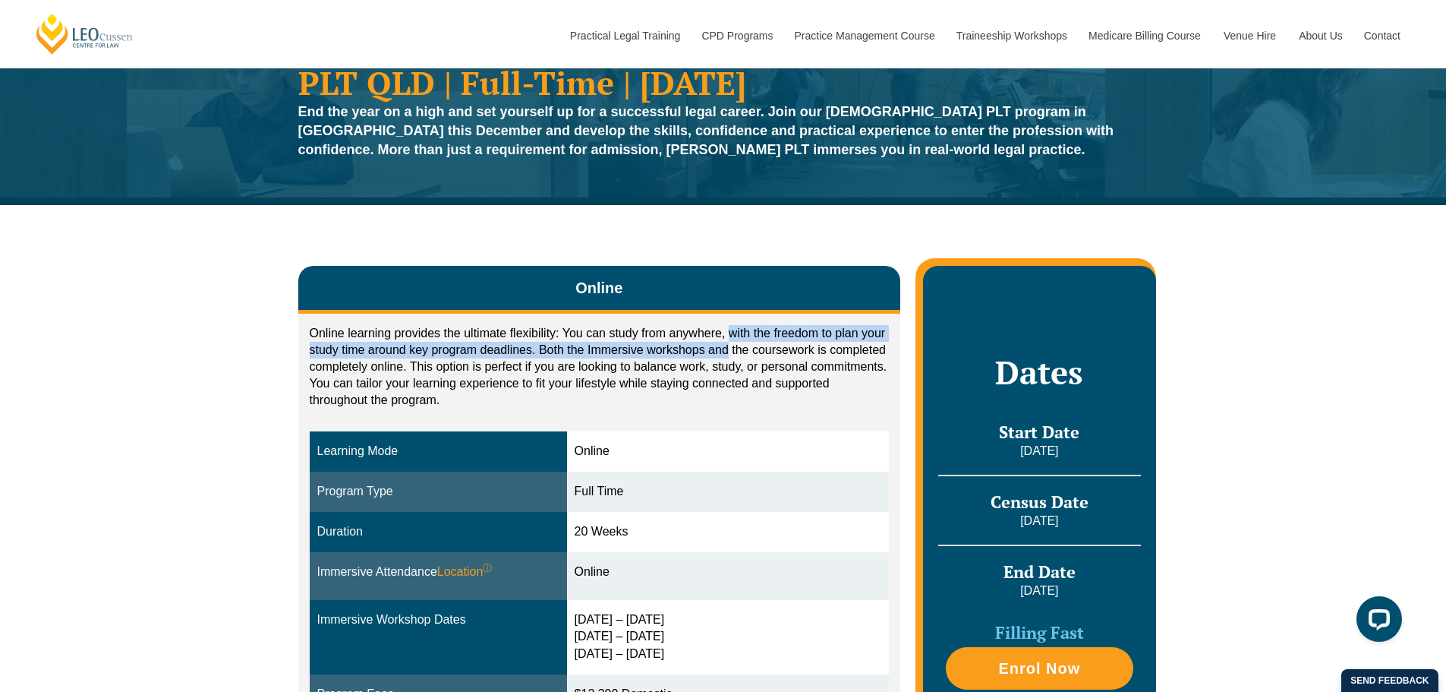
drag, startPoint x: 728, startPoint y: 336, endPoint x: 727, endPoint y: 357, distance: 21.3
click at [727, 357] on p "Online learning provides the ultimate flexibility: You can study from anywhere,…" at bounding box center [600, 367] width 580 height 84
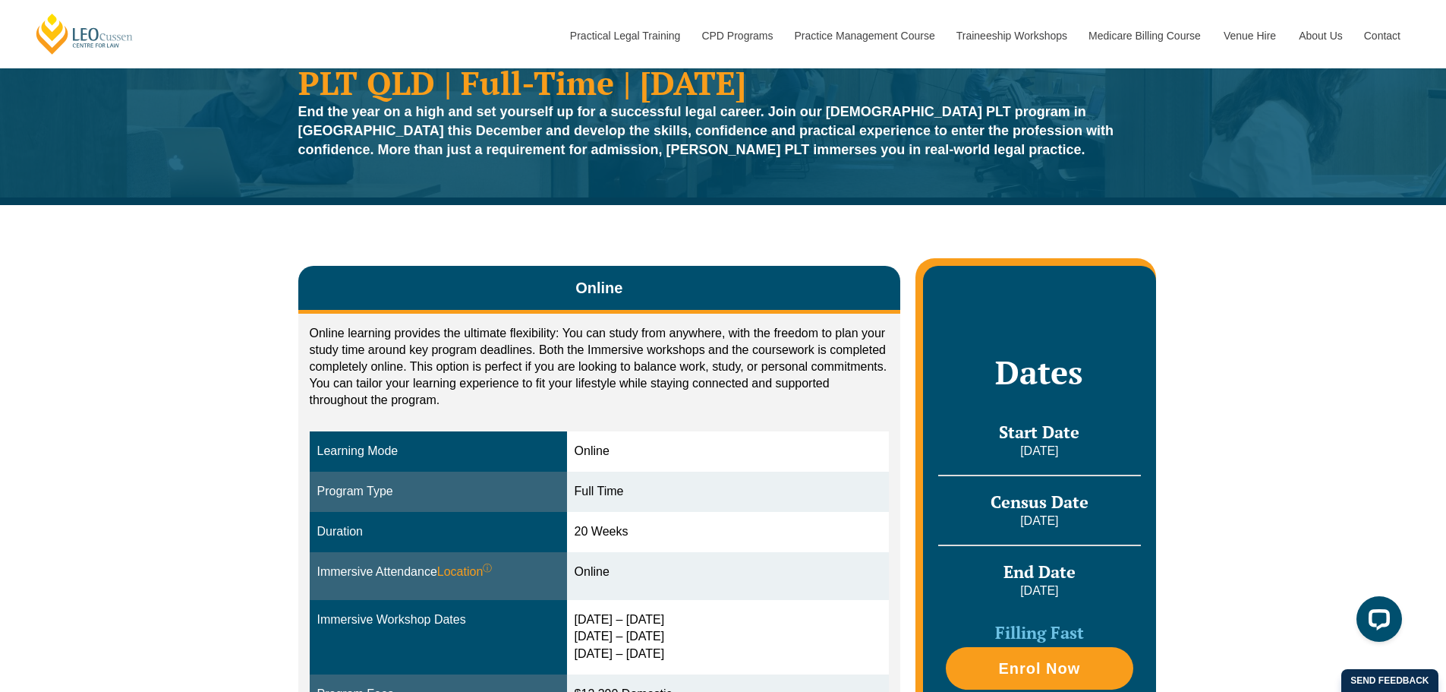
click at [589, 370] on p "Online learning provides the ultimate flexibility: You can study from anywhere,…" at bounding box center [600, 367] width 580 height 84
drag, startPoint x: 620, startPoint y: 345, endPoint x: 515, endPoint y: 368, distance: 108.1
click at [515, 368] on p "Online learning provides the ultimate flexibility: You can study from anywhere,…" at bounding box center [600, 367] width 580 height 84
click at [519, 390] on p "Online learning provides the ultimate flexibility: You can study from anywhere,…" at bounding box center [600, 367] width 580 height 84
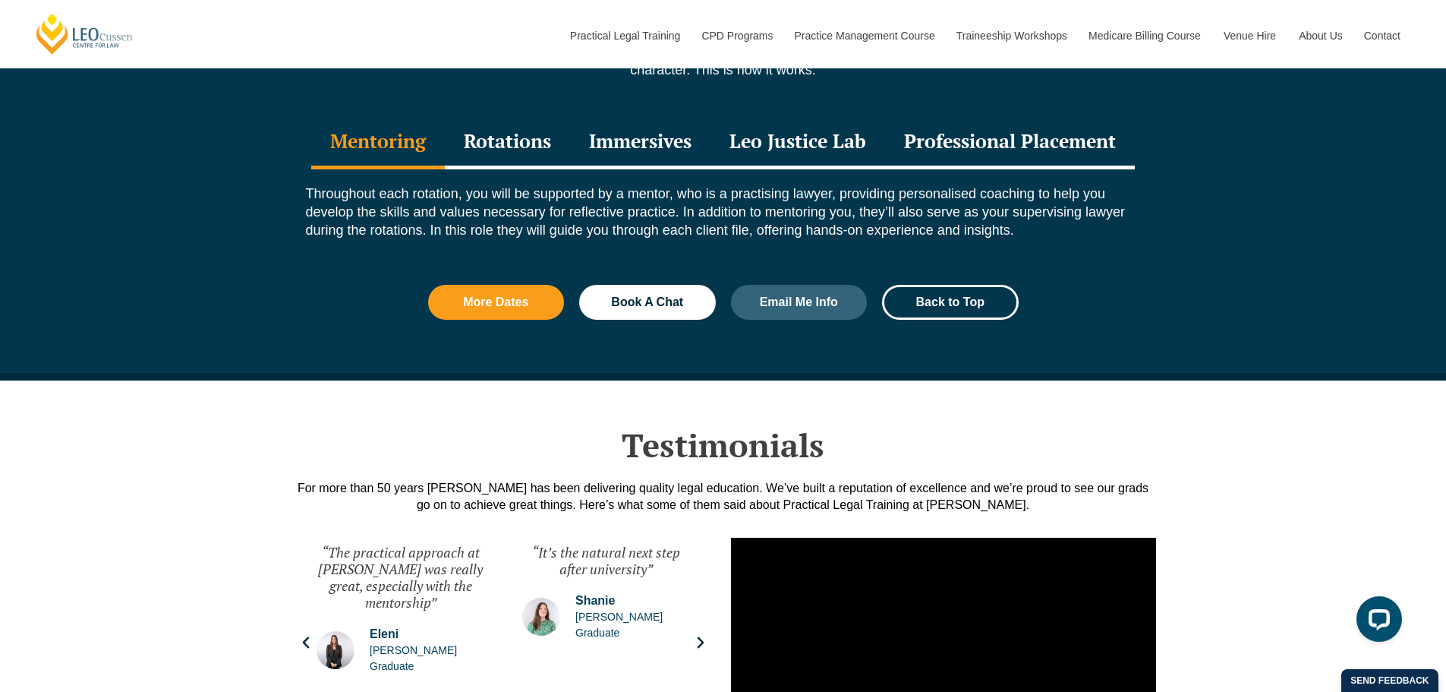
scroll to position [1898, 0]
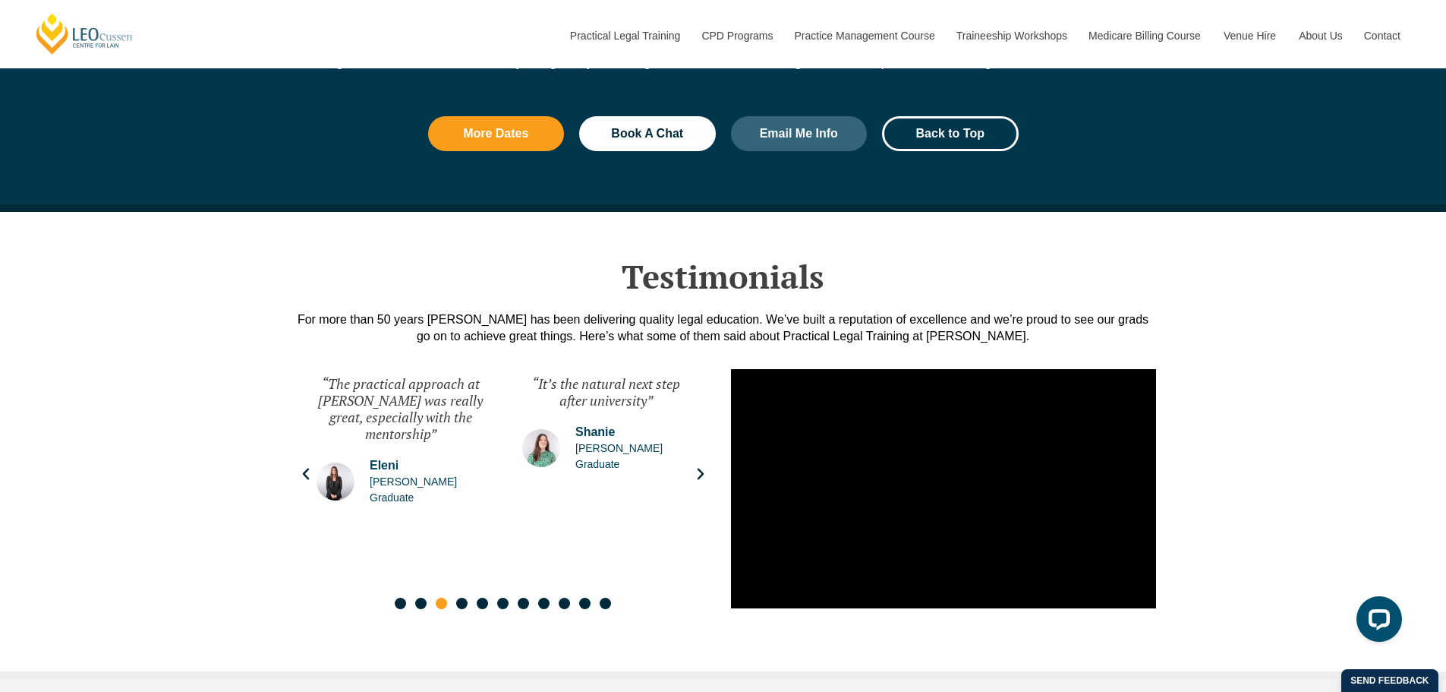
click at [690, 469] on div "“It’s the natural next step after university” [PERSON_NAME] [PERSON_NAME] Gradu…" at bounding box center [606, 474] width 198 height 228
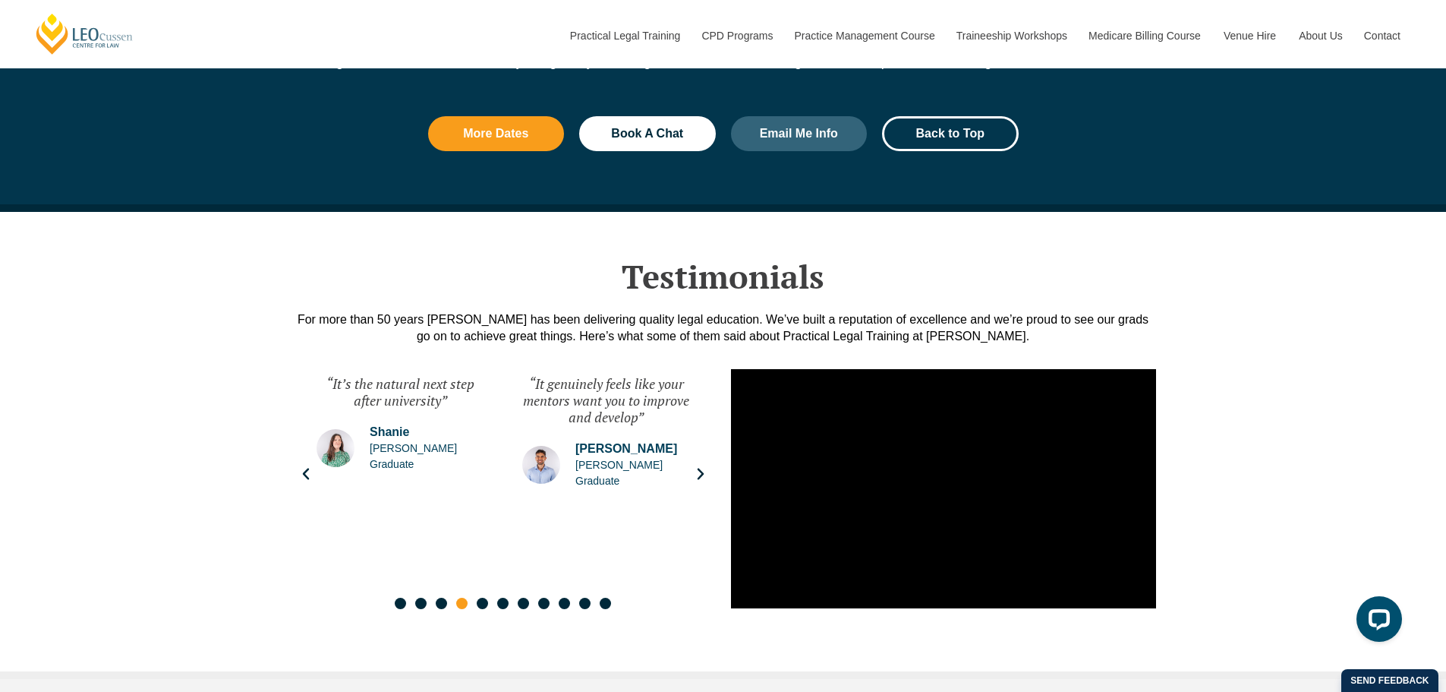
click at [695, 474] on icon "Next slide" at bounding box center [700, 473] width 15 height 15
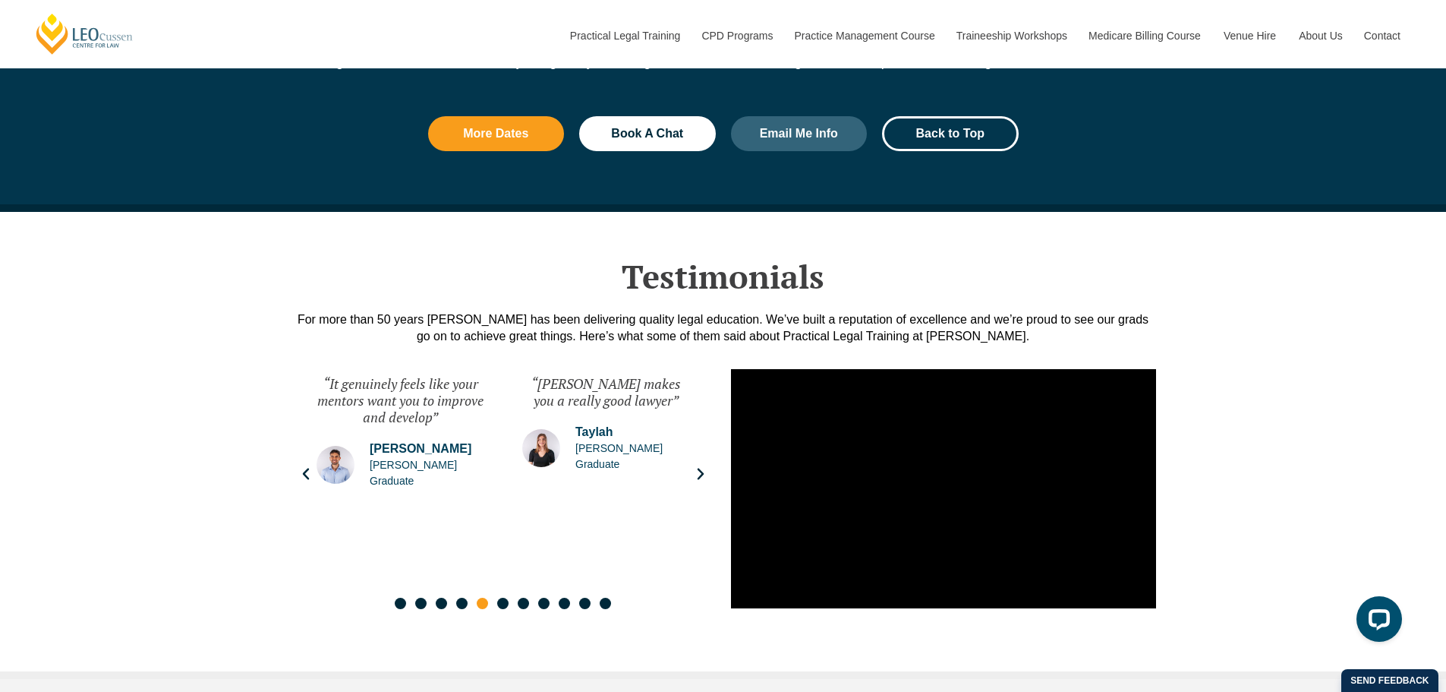
click at [695, 474] on icon "Next slide" at bounding box center [700, 473] width 15 height 15
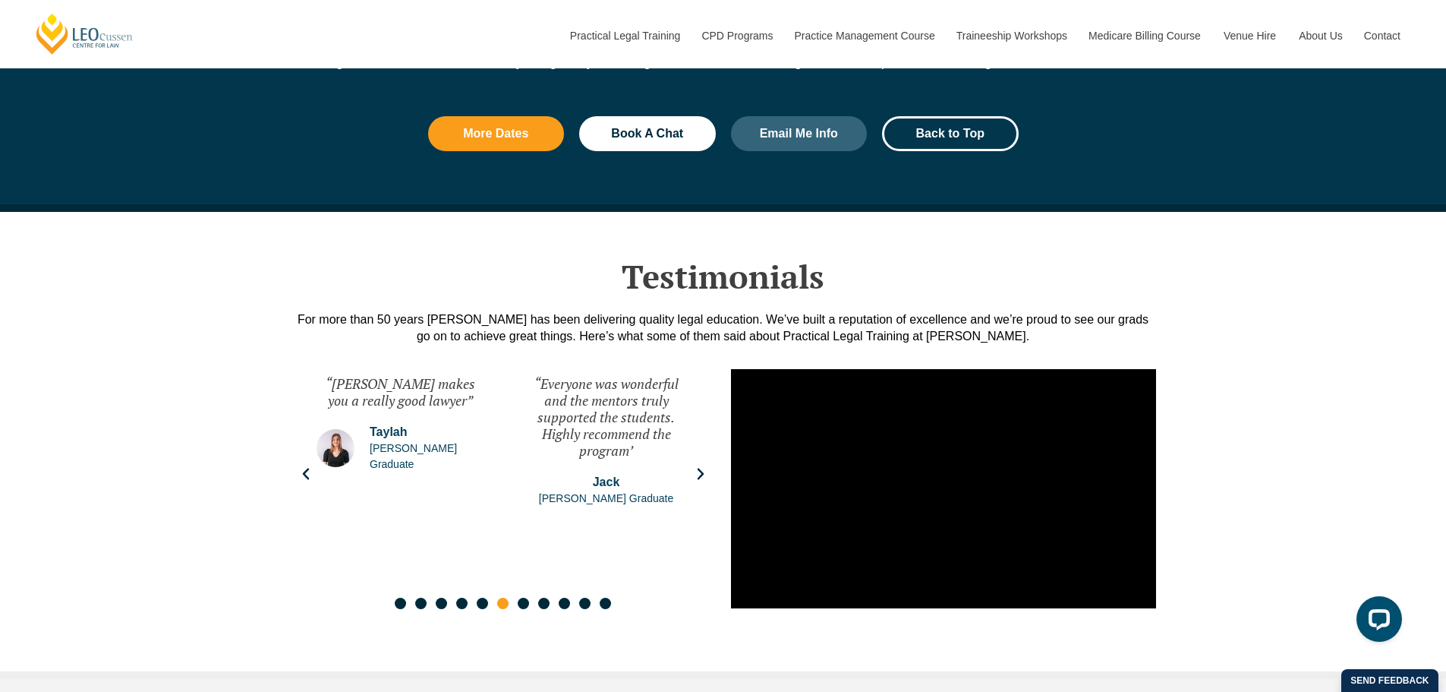
click at [695, 474] on icon "Next slide" at bounding box center [700, 473] width 15 height 15
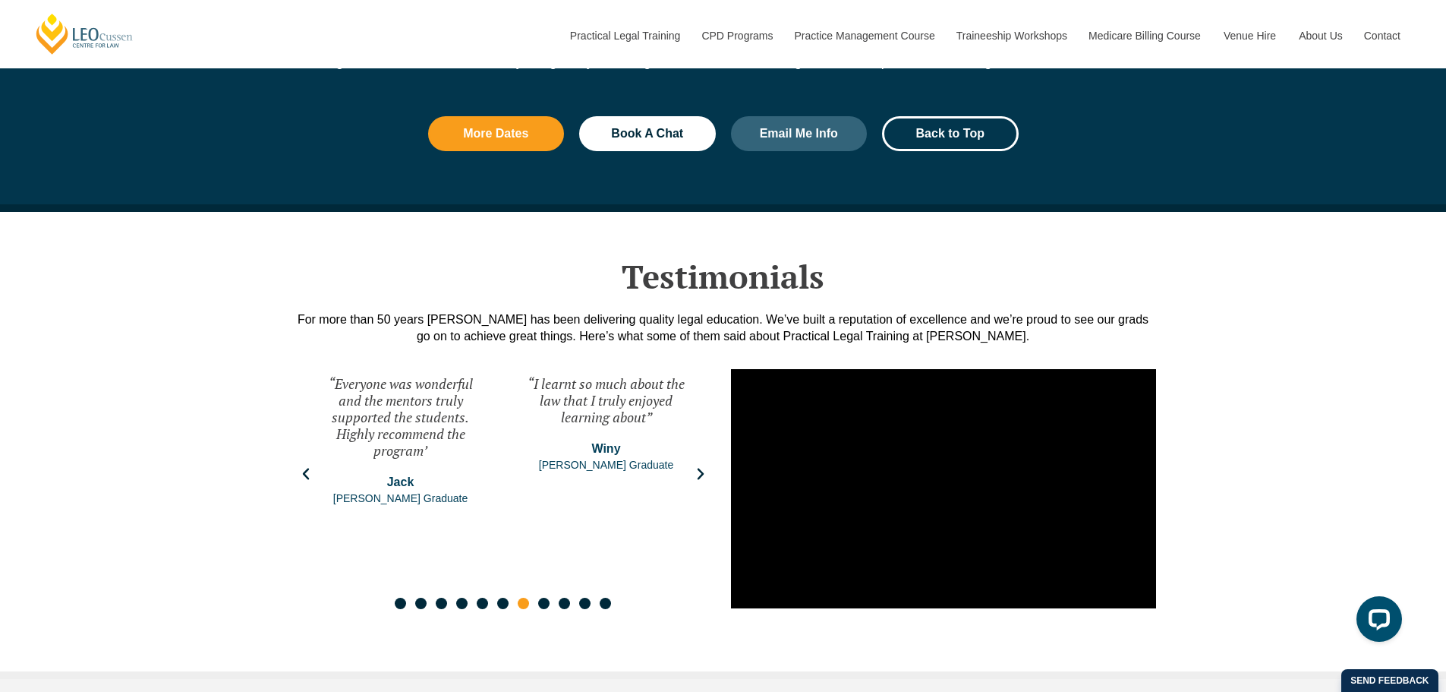
click at [695, 474] on icon "Next slide" at bounding box center [700, 473] width 15 height 15
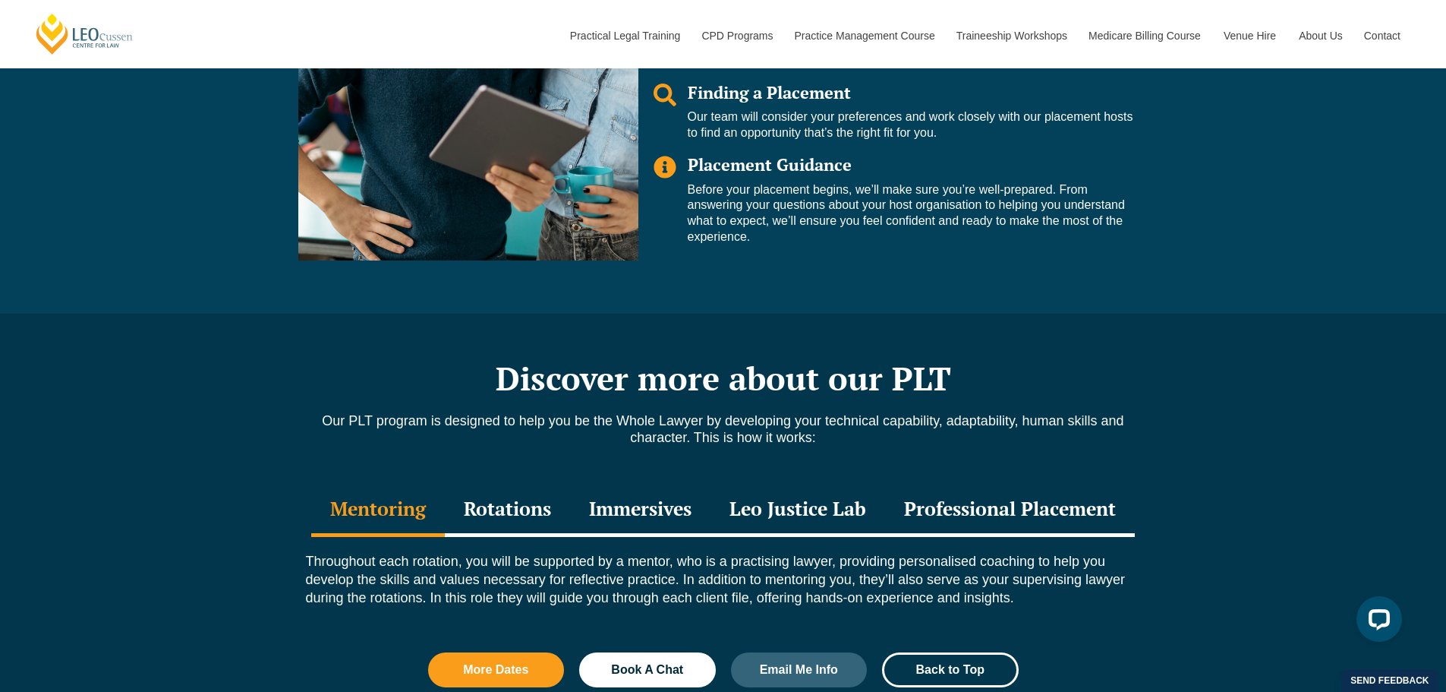
scroll to position [1063, 0]
